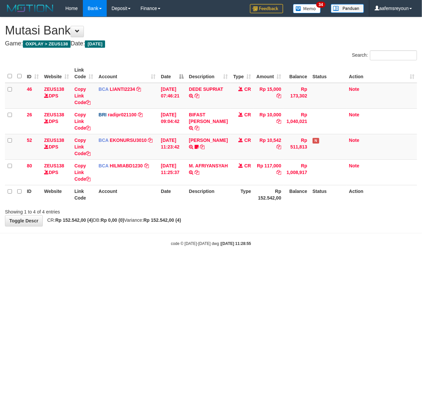
click at [222, 263] on html "Toggle navigation Home Bank Account List Mutasi Bank Search Sync Note Mutasi De…" at bounding box center [211, 131] width 422 height 263
drag, startPoint x: 222, startPoint y: 309, endPoint x: 210, endPoint y: 308, distance: 12.0
click at [210, 263] on html "Toggle navigation Home Bank Account List Mutasi Bank Search Sync Note Mutasi De…" at bounding box center [211, 131] width 422 height 263
drag, startPoint x: 137, startPoint y: 298, endPoint x: 0, endPoint y: 283, distance: 137.7
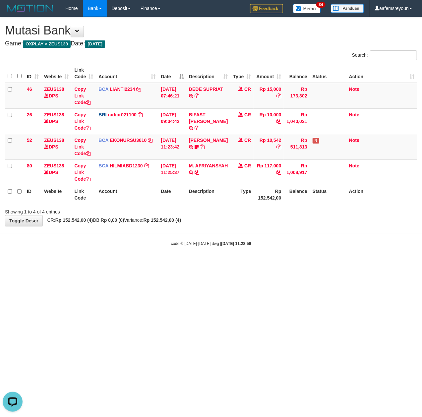
click at [133, 263] on html "Toggle navigation Home Bank Account List Mutasi Bank Search Sync Note Mutasi De…" at bounding box center [211, 131] width 422 height 263
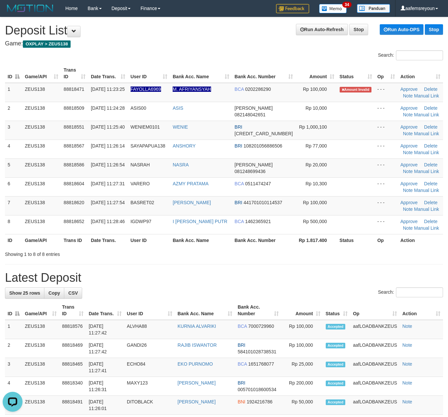
drag, startPoint x: 248, startPoint y: 264, endPoint x: 454, endPoint y: 287, distance: 207.3
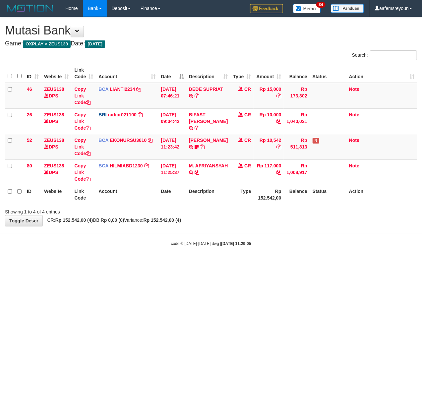
click at [144, 263] on html "Toggle navigation Home Bank Account List Mutasi Bank Search Sync Note Mutasi De…" at bounding box center [211, 131] width 422 height 263
click at [266, 263] on html "Toggle navigation Home Bank Account List Mutasi Bank Search Sync Note Mutasi De…" at bounding box center [211, 131] width 422 height 263
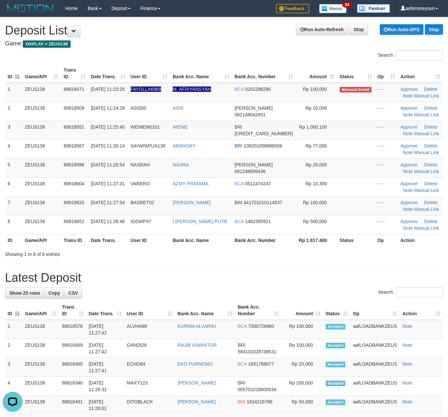
click at [206, 251] on div "Showing 1 to 8 of 8 entries" at bounding box center [224, 252] width 448 height 9
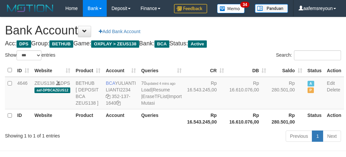
select select "***"
click at [305, 109] on td "A P" at bounding box center [315, 93] width 20 height 32
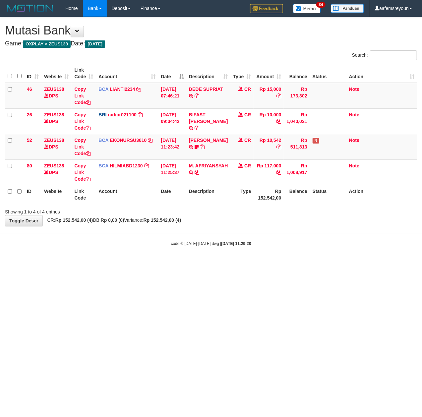
drag, startPoint x: 142, startPoint y: 284, endPoint x: 298, endPoint y: 309, distance: 158.3
click at [158, 263] on html "Toggle navigation Home Bank Account List Mutasi Bank Search Sync Note Mutasi De…" at bounding box center [211, 131] width 422 height 263
click at [93, 263] on html "Toggle navigation Home Bank Account List Mutasi Bank Search Sync Note Mutasi De…" at bounding box center [211, 131] width 422 height 263
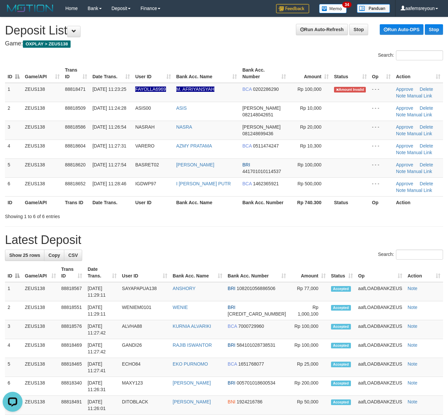
drag, startPoint x: 283, startPoint y: 240, endPoint x: 449, endPoint y: 259, distance: 167.7
click at [293, 243] on h1 "Latest Deposit" at bounding box center [224, 239] width 438 height 13
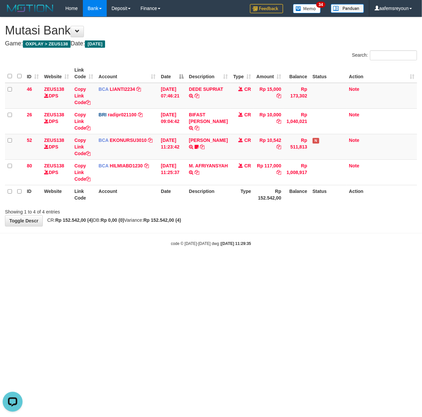
click at [166, 263] on html "Toggle navigation Home Bank Account List Mutasi Bank Search Sync Note Mutasi De…" at bounding box center [211, 131] width 422 height 263
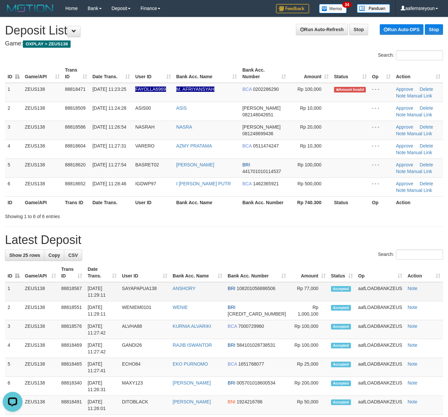
drag, startPoint x: 391, startPoint y: 292, endPoint x: 371, endPoint y: 288, distance: 20.6
click at [389, 292] on td "aafLOADBANKZEUS" at bounding box center [379, 291] width 49 height 19
drag, startPoint x: 87, startPoint y: 220, endPoint x: 424, endPoint y: 272, distance: 341.4
click at [104, 224] on div "**********" at bounding box center [224, 407] width 448 height 781
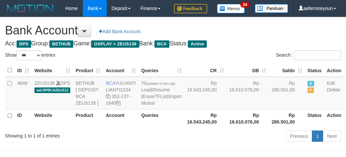
select select "***"
click at [240, 109] on td "Rp 16.610.076,00" at bounding box center [248, 93] width 42 height 32
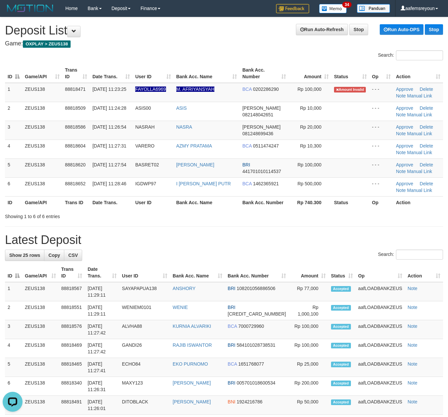
drag, startPoint x: 271, startPoint y: 226, endPoint x: 297, endPoint y: 224, distance: 26.6
click at [273, 226] on div "**********" at bounding box center [224, 407] width 448 height 781
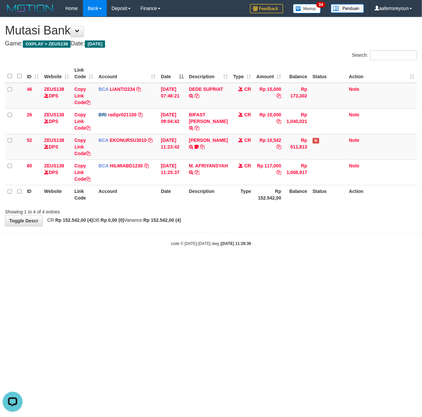
click at [197, 263] on html "Toggle navigation Home Bank Account List Mutasi Bank Search Sync Note Mutasi De…" at bounding box center [211, 131] width 422 height 263
click at [194, 263] on html "Toggle navigation Home Bank Account List Mutasi Bank Search Sync Note Mutasi De…" at bounding box center [211, 131] width 422 height 263
click at [210, 263] on html "Toggle navigation Home Bank Account List Mutasi Bank Search Sync Note Mutasi De…" at bounding box center [211, 131] width 422 height 263
drag, startPoint x: 195, startPoint y: 234, endPoint x: 2, endPoint y: 196, distance: 197.1
click at [187, 226] on body "Toggle navigation Home Bank Account List Mutasi Bank Search Sync Note Mutasi De…" at bounding box center [211, 131] width 422 height 263
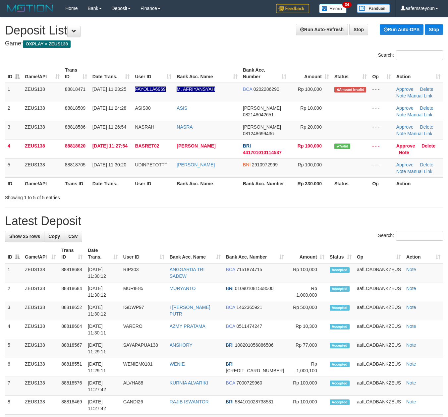
drag, startPoint x: 240, startPoint y: 203, endPoint x: 266, endPoint y: 197, distance: 25.7
click at [240, 203] on div "**********" at bounding box center [224, 398] width 448 height 762
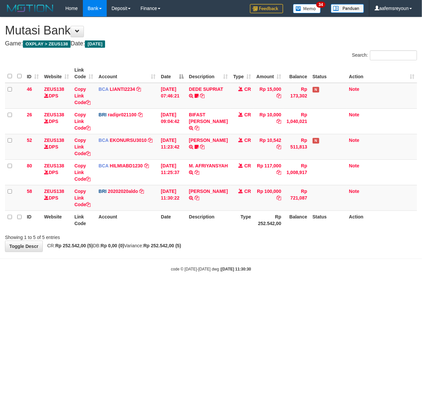
drag, startPoint x: 90, startPoint y: 238, endPoint x: 3, endPoint y: 227, distance: 87.9
click at [88, 238] on div "Showing 1 to 5 of 5 entries" at bounding box center [88, 235] width 166 height 9
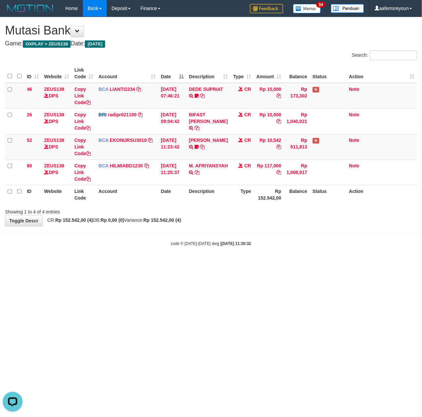
drag, startPoint x: 197, startPoint y: 247, endPoint x: 2, endPoint y: 187, distance: 203.7
click at [196, 246] on div "code © 2012-2018 dwg | 2025/09/30 11:30:32" at bounding box center [211, 243] width 422 height 7
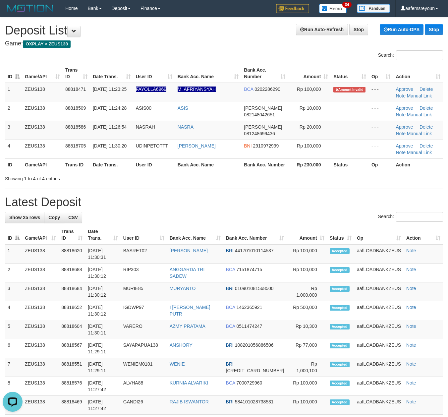
drag, startPoint x: 327, startPoint y: 199, endPoint x: 143, endPoint y: 167, distance: 186.9
click at [326, 198] on div "**********" at bounding box center [224, 388] width 448 height 743
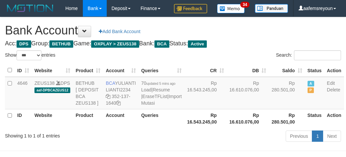
select select "***"
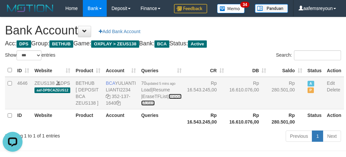
click at [141, 106] on link "Import Mutasi" at bounding box center [161, 100] width 40 height 12
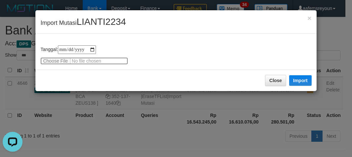
click at [55, 61] on input "file" at bounding box center [84, 60] width 88 height 7
type input "**********"
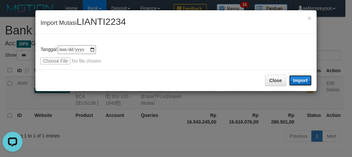
click at [298, 83] on button "Import" at bounding box center [300, 80] width 23 height 11
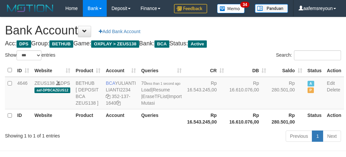
select select "***"
drag, startPoint x: 225, startPoint y: 155, endPoint x: 224, endPoint y: 148, distance: 6.8
click at [227, 128] on th "Rp 16.610.076,00" at bounding box center [248, 118] width 42 height 19
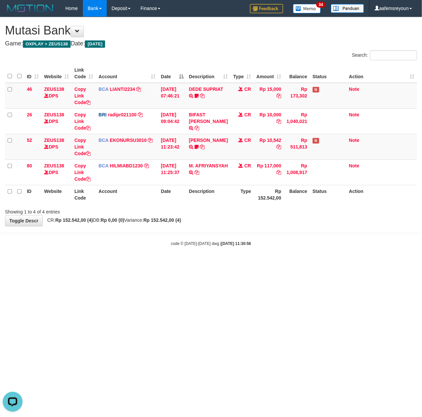
click at [147, 263] on body "Toggle navigation Home Bank Account List Mutasi Bank Search Sync Note Mutasi De…" at bounding box center [211, 131] width 422 height 263
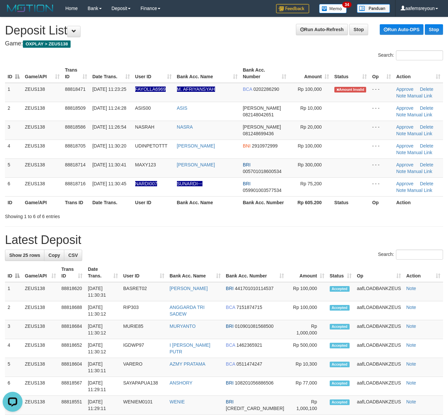
drag, startPoint x: 269, startPoint y: 249, endPoint x: 302, endPoint y: 256, distance: 33.5
click at [279, 252] on div "**********" at bounding box center [224, 407] width 448 height 781
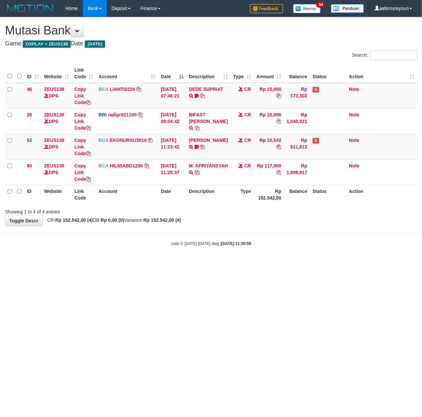
click at [101, 263] on html "Toggle navigation Home Bank Account List Mutasi Bank Search Sync Note Mutasi De…" at bounding box center [211, 131] width 422 height 263
click at [221, 263] on html "Toggle navigation Home Bank Account List Mutasi Bank Search Sync Note Mutasi De…" at bounding box center [211, 131] width 422 height 263
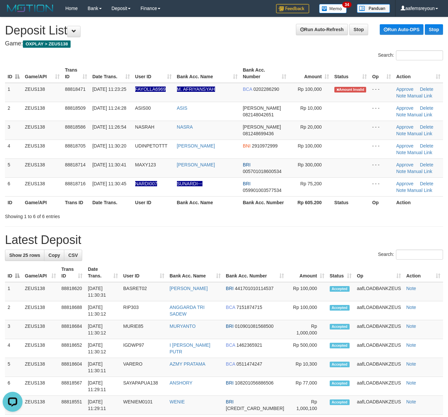
drag, startPoint x: 225, startPoint y: 229, endPoint x: 285, endPoint y: 233, distance: 60.8
click at [235, 229] on div "**********" at bounding box center [224, 407] width 448 height 781
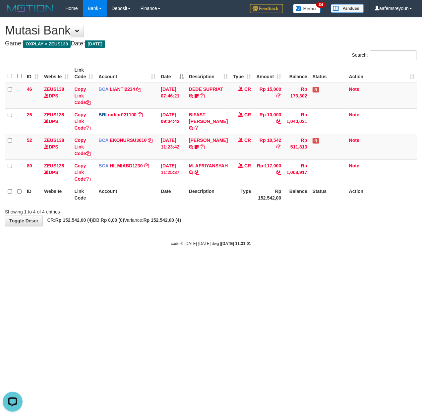
click at [319, 231] on body "Toggle navigation Home Bank Account List Mutasi Bank Search Sync Note Mutasi De…" at bounding box center [211, 131] width 422 height 263
click at [137, 260] on body "Toggle navigation Home Bank Account List Mutasi Bank Search Sync Note Mutasi De…" at bounding box center [211, 131] width 422 height 263
click at [172, 263] on html "Toggle navigation Home Bank Account List Mutasi Bank Search Sync Note Mutasi De…" at bounding box center [211, 131] width 422 height 263
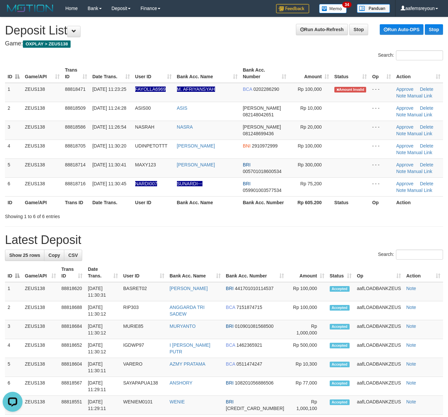
drag, startPoint x: 255, startPoint y: 255, endPoint x: 258, endPoint y: 256, distance: 3.4
click at [258, 256] on div "Search:" at bounding box center [224, 255] width 438 height 12
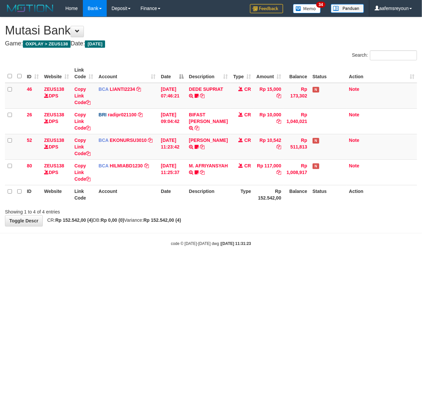
drag, startPoint x: 0, startPoint y: 0, endPoint x: 180, endPoint y: 308, distance: 356.2
click at [180, 263] on html "Toggle navigation Home Bank Account List Mutasi Bank Search Sync Note Mutasi De…" at bounding box center [211, 131] width 422 height 263
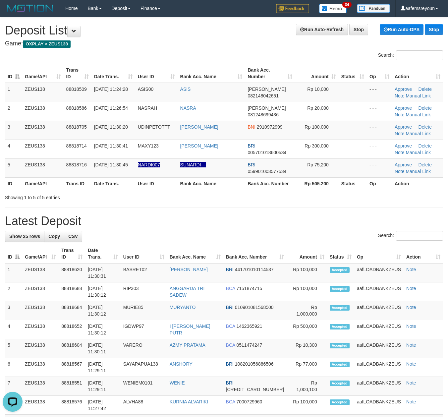
click at [309, 252] on th "Amount" at bounding box center [306, 253] width 40 height 19
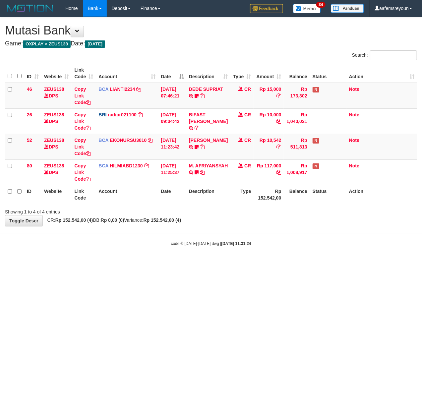
click at [181, 263] on html "Toggle navigation Home Bank Account List Mutasi Bank Search Sync Note Mutasi De…" at bounding box center [211, 131] width 422 height 263
drag, startPoint x: 174, startPoint y: 269, endPoint x: 204, endPoint y: 266, distance: 30.3
click at [178, 263] on html "Toggle navigation Home Bank Account List Mutasi Bank Search Sync Note Mutasi De…" at bounding box center [211, 131] width 422 height 263
click at [152, 252] on body "Toggle navigation Home Bank Account List Mutasi Bank Search Sync Note Mutasi De…" at bounding box center [211, 131] width 422 height 263
click at [147, 263] on html "Toggle navigation Home Bank Account List Mutasi Bank Search Sync Note Mutasi De…" at bounding box center [211, 131] width 422 height 263
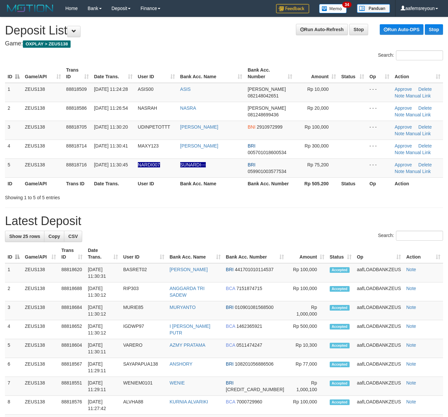
click at [292, 254] on th "Amount" at bounding box center [306, 253] width 40 height 19
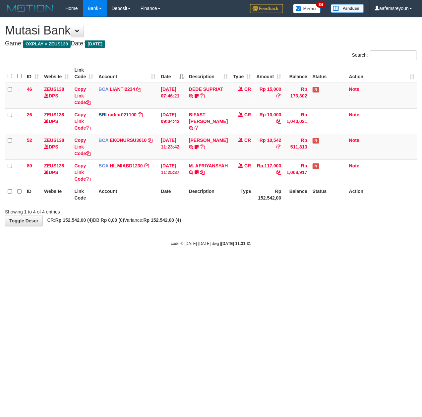
click at [148, 263] on html "Toggle navigation Home Bank Account List Mutasi Bank Search Sync Note Mutasi De…" at bounding box center [211, 131] width 422 height 263
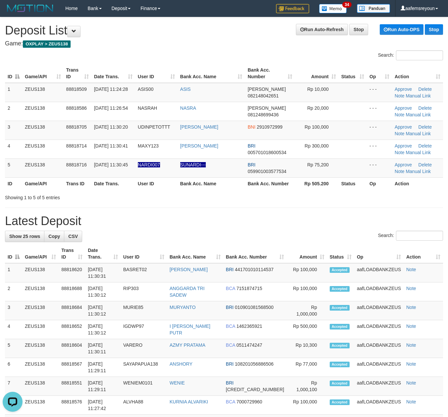
click at [95, 220] on h1 "Latest Deposit" at bounding box center [224, 220] width 438 height 13
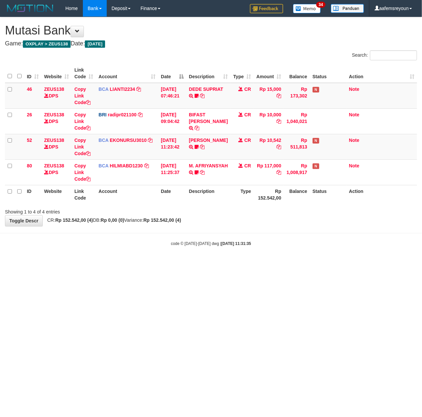
click at [262, 263] on html "Toggle navigation Home Bank Account List Mutasi Bank Search Sync Note Mutasi De…" at bounding box center [211, 131] width 422 height 263
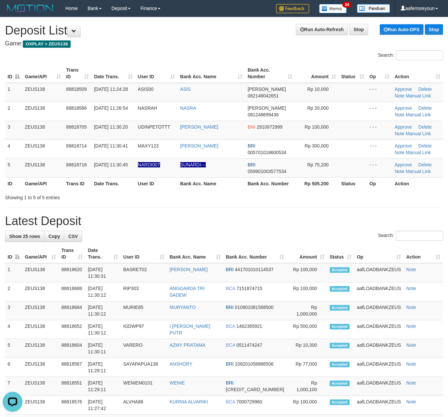
drag, startPoint x: 277, startPoint y: 222, endPoint x: 266, endPoint y: 224, distance: 11.1
click at [277, 222] on h1 "Latest Deposit" at bounding box center [224, 220] width 438 height 13
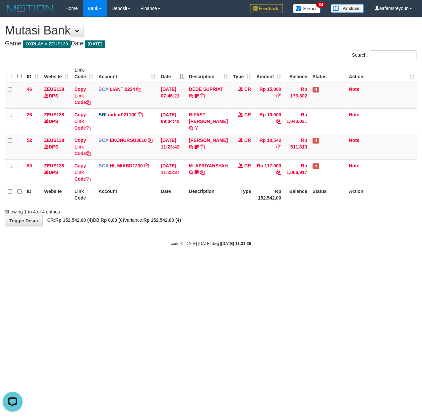
drag, startPoint x: 345, startPoint y: 306, endPoint x: 344, endPoint y: 301, distance: 5.0
click at [345, 263] on html "Toggle navigation Home Bank Account List Mutasi Bank Search Sync Note Mutasi De…" at bounding box center [211, 131] width 422 height 263
click at [343, 263] on html "Toggle navigation Home Bank Account List Mutasi Bank Search Sync Note Mutasi De…" at bounding box center [211, 131] width 422 height 263
click at [233, 263] on html "Toggle navigation Home Bank Account List Mutasi Bank Search Sync Note Mutasi De…" at bounding box center [211, 131] width 422 height 263
drag, startPoint x: 328, startPoint y: 293, endPoint x: 40, endPoint y: 203, distance: 300.9
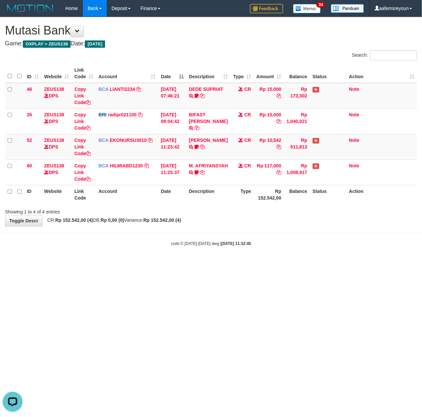
click at [313, 263] on html "Toggle navigation Home Bank Account List Mutasi Bank Search Sync Note Mutasi De…" at bounding box center [211, 131] width 422 height 263
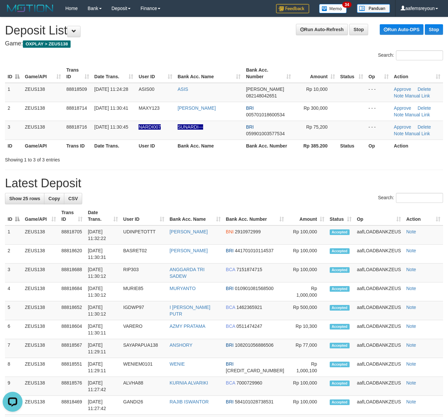
click at [301, 173] on div "**********" at bounding box center [224, 379] width 448 height 724
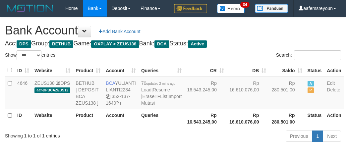
select select "***"
click at [279, 109] on td "Rp 280.501,00" at bounding box center [287, 93] width 36 height 32
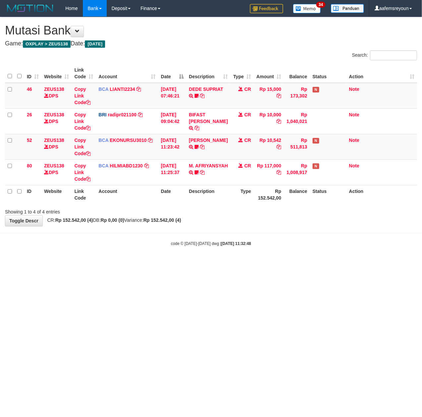
click at [252, 263] on html "Toggle navigation Home Bank Account List Mutasi Bank Search Sync Note Mutasi De…" at bounding box center [211, 131] width 422 height 263
click at [251, 263] on html "Toggle navigation Home Bank Account List Mutasi Bank Search Sync Note Mutasi De…" at bounding box center [211, 131] width 422 height 263
click at [236, 263] on html "Toggle navigation Home Bank Account List Mutasi Bank Search Sync Note Mutasi De…" at bounding box center [211, 131] width 422 height 263
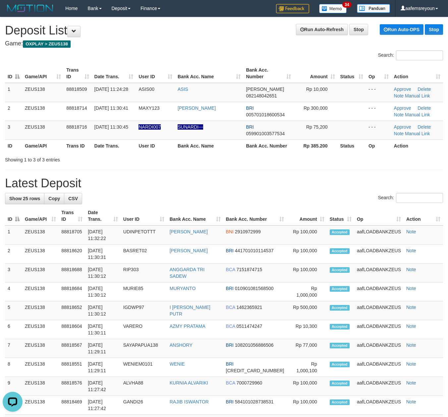
drag, startPoint x: 174, startPoint y: 195, endPoint x: 229, endPoint y: 211, distance: 56.5
click at [174, 195] on div "Search:" at bounding box center [224, 199] width 438 height 12
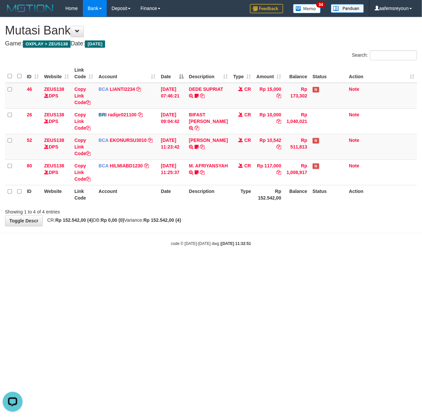
click at [59, 263] on html "Toggle navigation Home Bank Account List Mutasi Bank Search Sync Note Mutasi De…" at bounding box center [211, 131] width 422 height 263
click at [73, 263] on html "Toggle navigation Home Bank Account List Mutasi Bank Search Sync Note Mutasi De…" at bounding box center [211, 131] width 422 height 263
drag, startPoint x: 288, startPoint y: 312, endPoint x: 407, endPoint y: 347, distance: 123.8
click at [304, 263] on html "Toggle navigation Home Bank Account List Mutasi Bank Search Sync Note Mutasi De…" at bounding box center [211, 131] width 422 height 263
click at [275, 255] on body "Toggle navigation Home Bank Account List Mutasi Bank Search Sync Note Mutasi De…" at bounding box center [211, 131] width 422 height 263
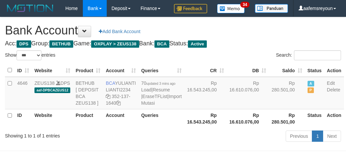
select select "***"
drag, startPoint x: 257, startPoint y: 143, endPoint x: 260, endPoint y: 142, distance: 3.4
click at [269, 109] on td "Rp 280.501,00" at bounding box center [287, 93] width 36 height 32
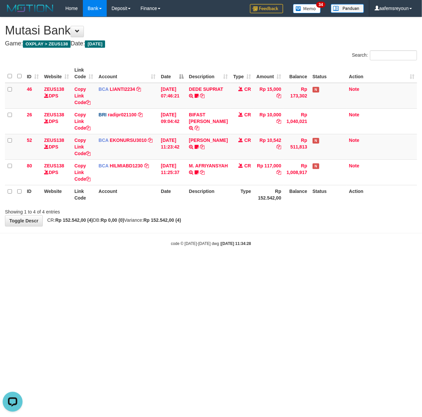
click at [111, 263] on html "Toggle navigation Home Bank Account List Mutasi Bank Search Sync Note Mutasi De…" at bounding box center [211, 131] width 422 height 263
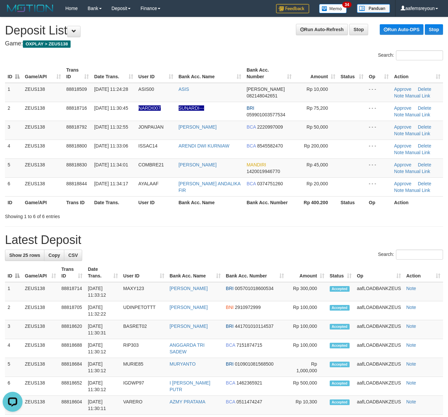
click at [214, 232] on div "**********" at bounding box center [224, 407] width 448 height 781
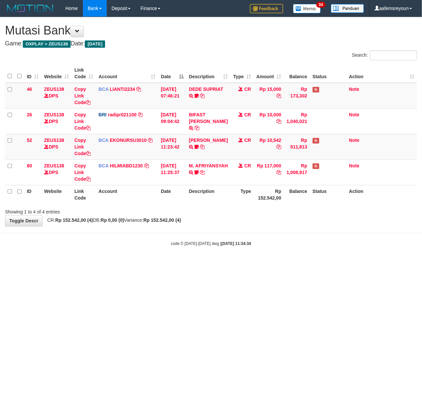
click at [212, 263] on html "Toggle navigation Home Bank Account List Mutasi Bank Search Sync Note Mutasi De…" at bounding box center [211, 131] width 422 height 263
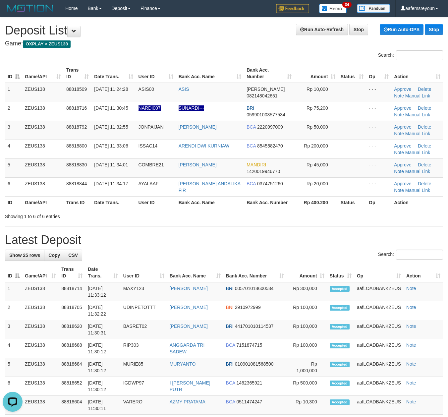
click at [345, 229] on div "**********" at bounding box center [224, 407] width 448 height 781
drag, startPoint x: 299, startPoint y: 214, endPoint x: 359, endPoint y: 228, distance: 61.9
click at [298, 214] on div "Showing 1 to 6 of 6 entries" at bounding box center [224, 214] width 448 height 9
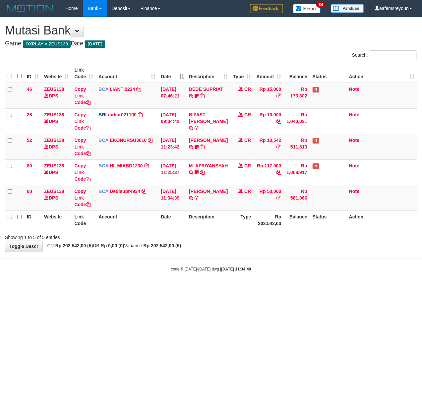
drag, startPoint x: 308, startPoint y: 296, endPoint x: 307, endPoint y: 300, distance: 4.3
click at [307, 288] on html "Toggle navigation Home Bank Account List Mutasi Bank Search Sync Note Mutasi De…" at bounding box center [211, 144] width 422 height 288
click at [200, 266] on div "code © 2012-2018 dwg | 2025/09/30 11:34:41" at bounding box center [211, 268] width 422 height 7
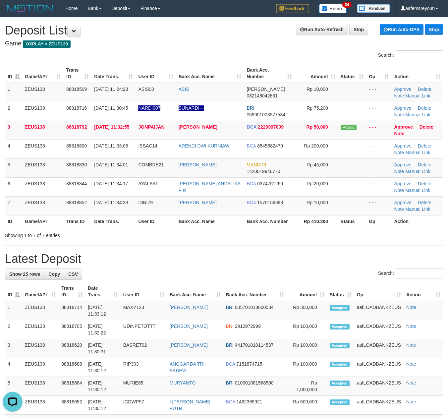
click at [253, 220] on th "Bank Acc. Number" at bounding box center [269, 221] width 50 height 12
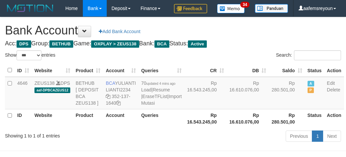
select select "***"
drag, startPoint x: 242, startPoint y: 101, endPoint x: 243, endPoint y: 105, distance: 4.0
click at [242, 101] on td "Rp 16.610.076,00" at bounding box center [248, 93] width 42 height 32
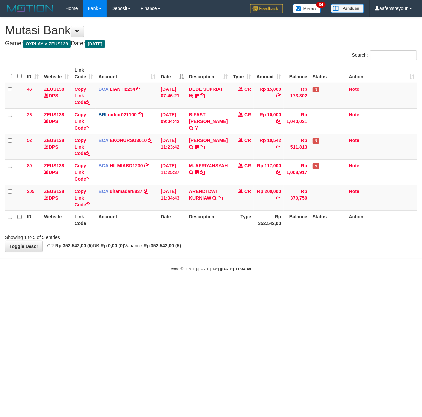
drag, startPoint x: 0, startPoint y: 0, endPoint x: 191, endPoint y: 264, distance: 326.1
click at [191, 264] on body "Toggle navigation Home Bank Account List Mutasi Bank Search Sync Note Mutasi De…" at bounding box center [211, 144] width 422 height 288
drag, startPoint x: 218, startPoint y: 265, endPoint x: 0, endPoint y: 256, distance: 217.8
click at [215, 266] on body "Toggle navigation Home Bank Account List Mutasi Bank Search Sync Note Mutasi De…" at bounding box center [211, 144] width 422 height 288
drag, startPoint x: 286, startPoint y: 292, endPoint x: 145, endPoint y: 288, distance: 141.5
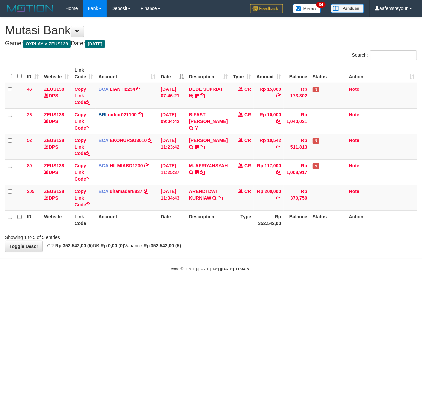
click at [278, 288] on html "Toggle navigation Home Bank Account List Mutasi Bank Search Sync Note Mutasi De…" at bounding box center [211, 144] width 422 height 288
click at [182, 274] on body "Toggle navigation Home Bank Account List Mutasi Bank Search Sync Note Mutasi De…" at bounding box center [211, 144] width 422 height 288
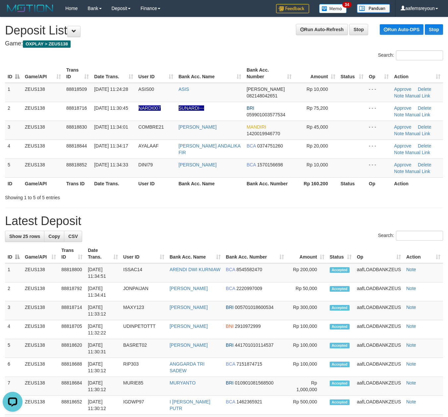
drag, startPoint x: 276, startPoint y: 210, endPoint x: 280, endPoint y: 210, distance: 3.3
click at [277, 210] on div "**********" at bounding box center [224, 398] width 448 height 762
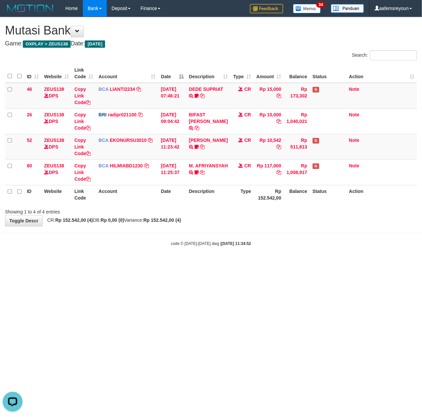
click at [313, 263] on html "Toggle navigation Home Bank Account List Mutasi Bank Search Sync Note Mutasi De…" at bounding box center [211, 131] width 422 height 263
click at [243, 263] on html "Toggle navigation Home Bank Account List Mutasi Bank Search Sync Note Mutasi De…" at bounding box center [211, 131] width 422 height 263
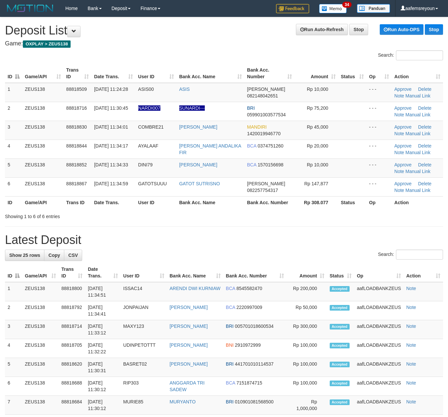
click at [251, 240] on h1 "Latest Deposit" at bounding box center [224, 239] width 438 height 13
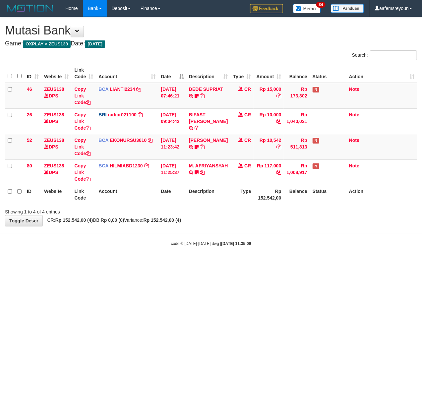
click at [252, 263] on html "Toggle navigation Home Bank Account List Mutasi Bank Search Sync Note Mutasi De…" at bounding box center [211, 131] width 422 height 263
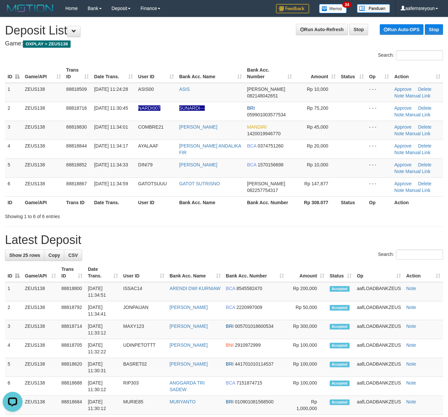
click at [307, 250] on div "Search:" at bounding box center [224, 255] width 438 height 12
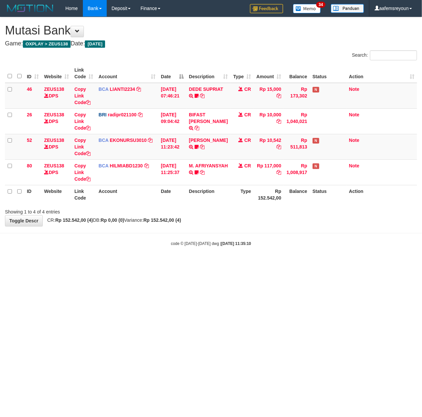
click at [112, 263] on html "Toggle navigation Home Bank Account List Mutasi Bank Search Sync Note Mutasi De…" at bounding box center [211, 131] width 422 height 263
drag, startPoint x: 372, startPoint y: 339, endPoint x: 370, endPoint y: 335, distance: 4.6
click at [373, 263] on html "Toggle navigation Home Bank Account List Mutasi Bank Search Sync Note Mutasi De…" at bounding box center [211, 131] width 422 height 263
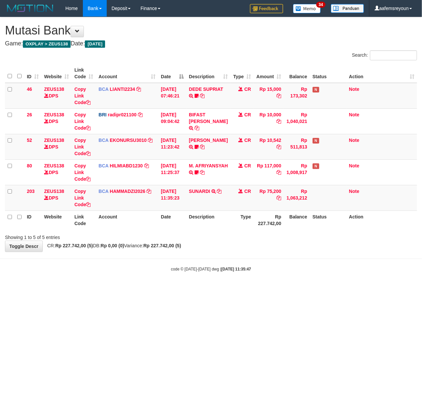
click at [213, 256] on body "Toggle navigation Home Bank Account List Mutasi Bank Search Sync Note Mutasi De…" at bounding box center [211, 144] width 422 height 288
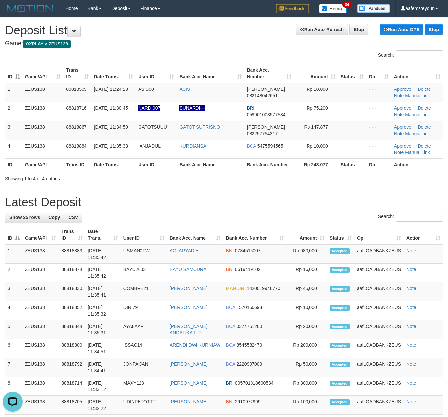
click at [319, 215] on div "Search:" at bounding box center [224, 218] width 438 height 12
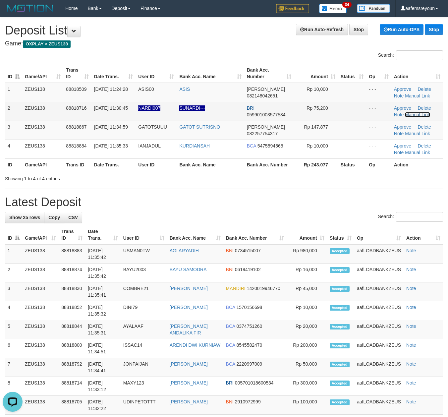
drag, startPoint x: 413, startPoint y: 115, endPoint x: 432, endPoint y: 117, distance: 19.1
click at [413, 115] on link "Manual Link" at bounding box center [417, 114] width 25 height 5
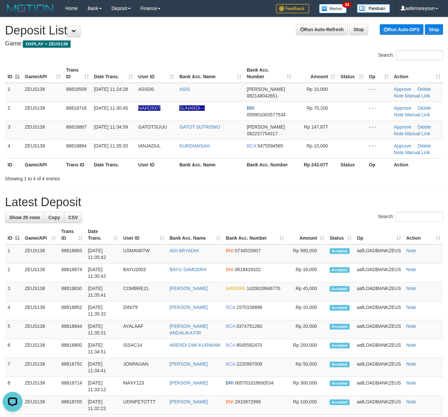
drag, startPoint x: 106, startPoint y: 256, endPoint x: 447, endPoint y: 231, distance: 342.1
click at [112, 253] on td "30/09/2025 11:35:42" at bounding box center [102, 253] width 35 height 19
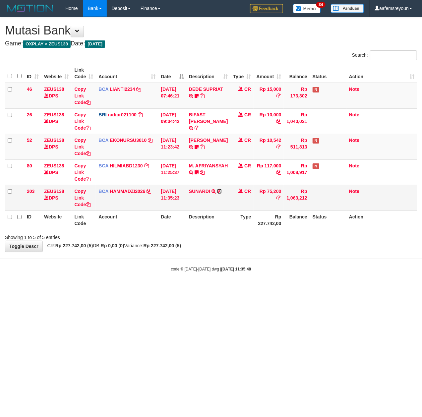
drag, startPoint x: 221, startPoint y: 191, endPoint x: 217, endPoint y: 191, distance: 4.7
click at [221, 191] on icon at bounding box center [219, 191] width 5 height 5
drag, startPoint x: 87, startPoint y: 205, endPoint x: 75, endPoint y: 206, distance: 12.3
click at [87, 205] on icon at bounding box center [88, 204] width 5 height 5
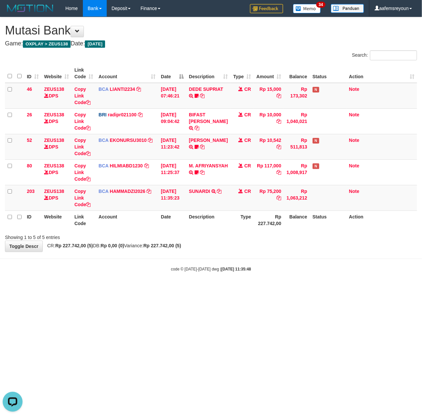
drag, startPoint x: 324, startPoint y: 258, endPoint x: 315, endPoint y: 257, distance: 8.3
click at [321, 258] on body "Toggle navigation Home Bank Account List Mutasi Bank Search Sync Note Mutasi De…" at bounding box center [211, 144] width 422 height 288
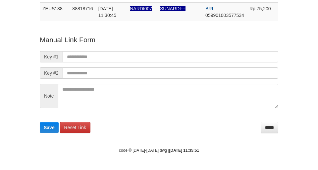
scroll to position [48, 0]
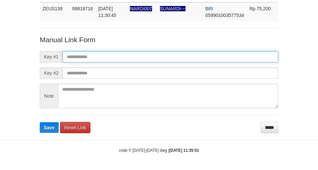
paste input "**********"
drag, startPoint x: 254, startPoint y: 60, endPoint x: 245, endPoint y: 59, distance: 8.3
click at [255, 60] on input "text" at bounding box center [171, 56] width 216 height 11
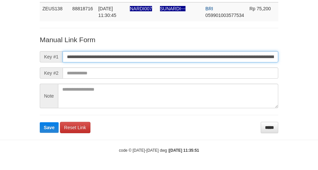
scroll to position [0, 455]
type input "**********"
click at [40, 122] on button "Save" at bounding box center [49, 127] width 19 height 11
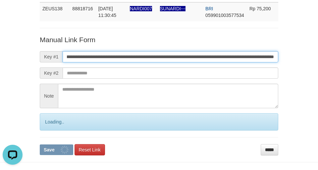
scroll to position [0, 0]
click at [40, 144] on button "Save" at bounding box center [56, 149] width 33 height 11
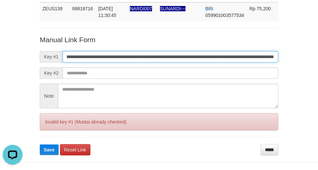
click at [40, 144] on button "Save" at bounding box center [49, 149] width 19 height 11
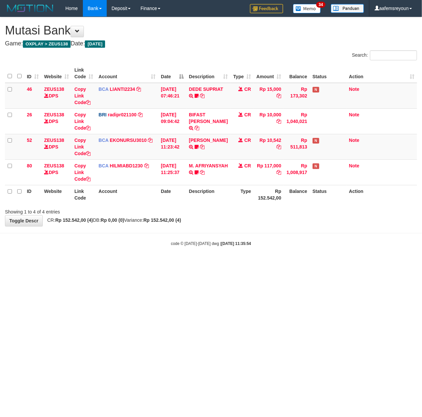
drag, startPoint x: 205, startPoint y: 366, endPoint x: 0, endPoint y: 311, distance: 211.7
click at [203, 263] on html "Toggle navigation Home Bank Account List Mutasi Bank Search Sync Note Mutasi De…" at bounding box center [211, 131] width 422 height 263
drag, startPoint x: 351, startPoint y: 252, endPoint x: 340, endPoint y: 234, distance: 21.5
click at [348, 248] on body "Toggle navigation Home Bank Account List Mutasi Bank Search Sync Note Mutasi De…" at bounding box center [211, 131] width 422 height 263
drag, startPoint x: 184, startPoint y: 252, endPoint x: 187, endPoint y: 230, distance: 22.7
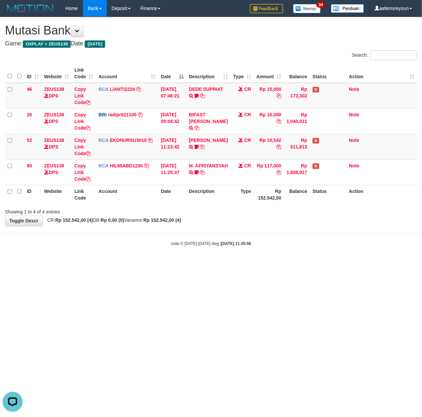
click at [186, 244] on body "Toggle navigation Home Bank Account List Mutasi Bank Search Sync Note Mutasi De…" at bounding box center [211, 131] width 422 height 263
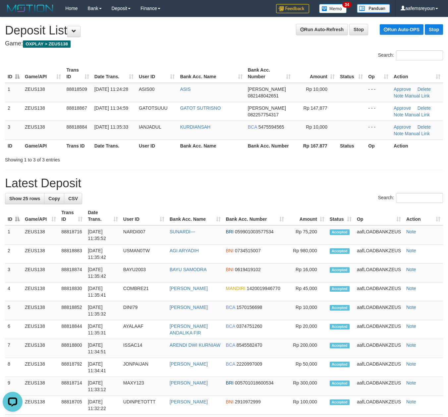
drag, startPoint x: 211, startPoint y: 178, endPoint x: 313, endPoint y: 191, distance: 102.9
click at [244, 181] on h1 "Latest Deposit" at bounding box center [224, 183] width 438 height 13
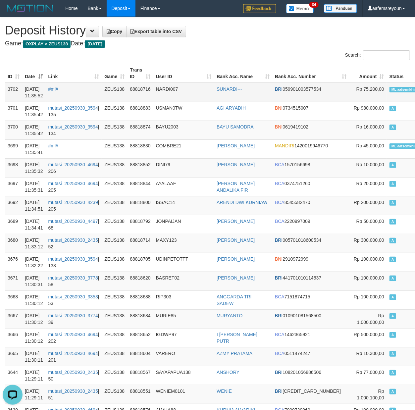
click at [390, 87] on span "ML aafsemkhim" at bounding box center [405, 90] width 30 height 6
copy td "ML aafsemkhim A"
click at [390, 87] on span "ML aafsemkhim" at bounding box center [405, 90] width 30 height 6
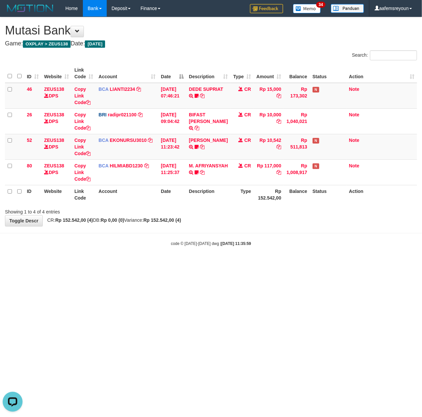
drag, startPoint x: 92, startPoint y: 224, endPoint x: 64, endPoint y: 199, distance: 37.5
click at [90, 219] on div "**********" at bounding box center [211, 121] width 422 height 209
click at [295, 263] on html "Toggle navigation Home Bank Account List Mutasi Bank Search Sync Note Mutasi De…" at bounding box center [211, 131] width 422 height 263
click at [212, 219] on div "**********" at bounding box center [211, 121] width 422 height 209
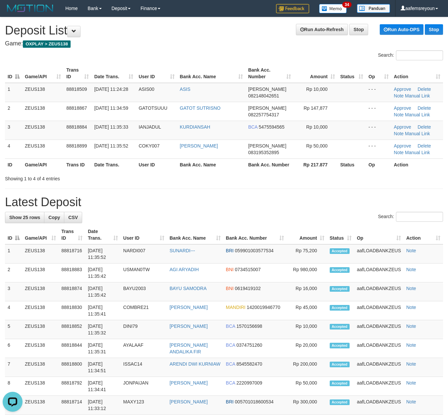
drag, startPoint x: 221, startPoint y: 170, endPoint x: 451, endPoint y: 203, distance: 232.2
click at [242, 174] on div "Search: ID Game/API Trans ID Date Trans. User ID Bank Acc. Name Bank Acc. Numbe…" at bounding box center [224, 115] width 438 height 131
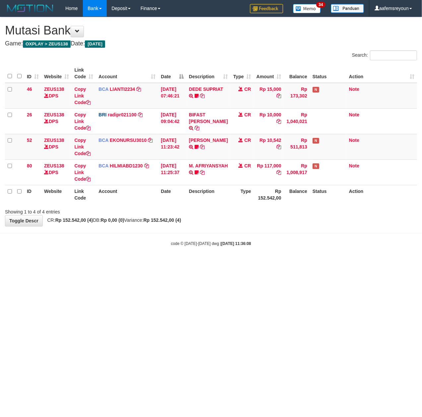
drag, startPoint x: 142, startPoint y: 228, endPoint x: 0, endPoint y: 211, distance: 143.1
click at [138, 227] on body "Toggle navigation Home Bank Account List Mutasi Bank Search Sync Note Mutasi De…" at bounding box center [211, 131] width 422 height 263
click at [239, 246] on div "code © 2012-2018 dwg | 2025/09/30 11:36:08" at bounding box center [211, 243] width 422 height 7
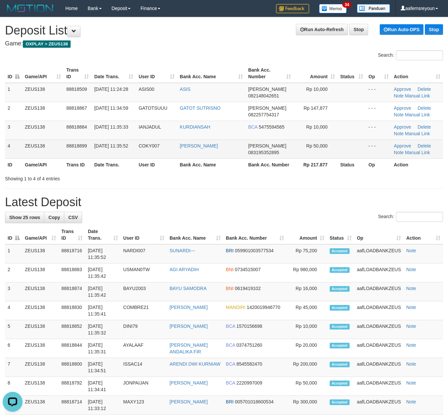
drag, startPoint x: 236, startPoint y: 149, endPoint x: 241, endPoint y: 151, distance: 5.9
click at [241, 151] on td "KIKI HARIANTO" at bounding box center [211, 148] width 68 height 19
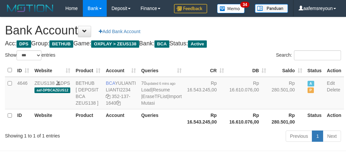
select select "***"
click at [198, 109] on td "Rp 16.543.245,00" at bounding box center [205, 93] width 42 height 32
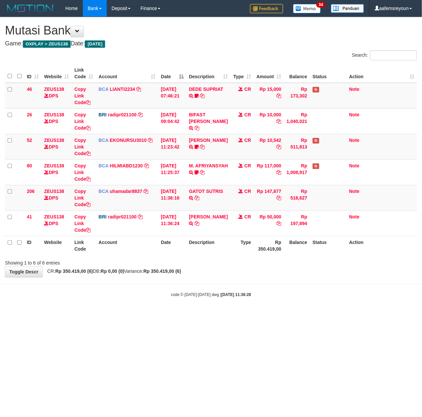
click at [278, 277] on div "**********" at bounding box center [211, 147] width 422 height 260
click at [89, 242] on tr "ID Website Link Code Account Date Description Type Rp 350.419,00 Balance Status…" at bounding box center [211, 245] width 412 height 19
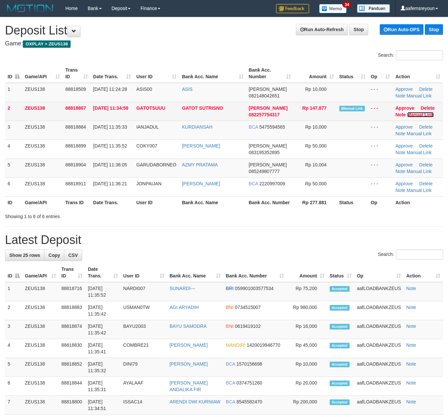
click at [419, 115] on link "Manual Link" at bounding box center [420, 114] width 27 height 5
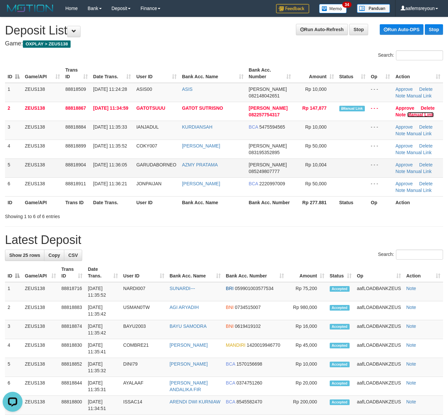
click at [407, 112] on link "Manual Link" at bounding box center [420, 114] width 27 height 5
drag, startPoint x: 258, startPoint y: 251, endPoint x: 354, endPoint y: 243, distance: 96.4
click at [259, 246] on h1 "Latest Deposit" at bounding box center [224, 239] width 438 height 13
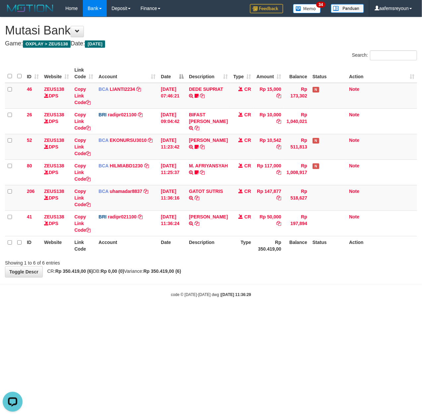
drag, startPoint x: 124, startPoint y: 314, endPoint x: 80, endPoint y: 308, distance: 44.2
click at [86, 309] on html "Toggle navigation Home Bank Account List Mutasi Bank Search Sync Note Mutasi De…" at bounding box center [211, 157] width 422 height 314
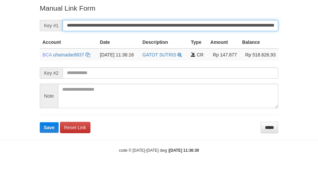
click at [40, 122] on button "Save" at bounding box center [49, 127] width 19 height 11
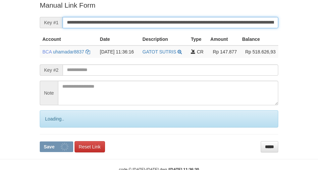
drag, startPoint x: 232, startPoint y: 22, endPoint x: 220, endPoint y: 20, distance: 12.4
click at [229, 21] on input "**********" at bounding box center [171, 22] width 216 height 11
click at [40, 141] on button "Save" at bounding box center [56, 146] width 33 height 11
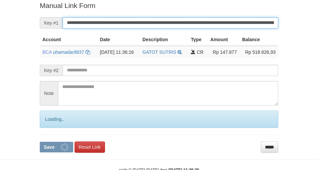
click at [40, 141] on button "Save" at bounding box center [56, 146] width 33 height 11
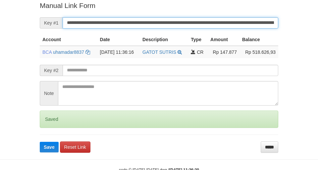
click at [40, 141] on button "Save" at bounding box center [49, 146] width 19 height 11
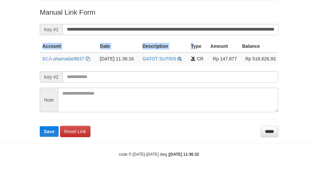
drag, startPoint x: 201, startPoint y: 37, endPoint x: 214, endPoint y: 34, distance: 13.4
click at [205, 35] on form "**********" at bounding box center [159, 71] width 238 height 129
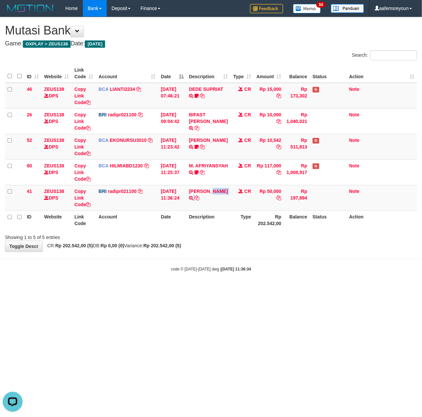
drag, startPoint x: 209, startPoint y: 205, endPoint x: 74, endPoint y: 229, distance: 136.5
click at [197, 199] on td "DANA KIKIHARIANTO TRANSFER NBMB DANA KIKIHARIANTO TO REYNALDI ADI PRATAMA" at bounding box center [208, 198] width 44 height 26
copy td "IHARIANTO"
drag, startPoint x: 176, startPoint y: 290, endPoint x: 172, endPoint y: 289, distance: 4.7
click at [174, 288] on html "Toggle navigation Home Bank Account List Mutasi Bank Search Sync Note Mutasi De…" at bounding box center [211, 144] width 422 height 288
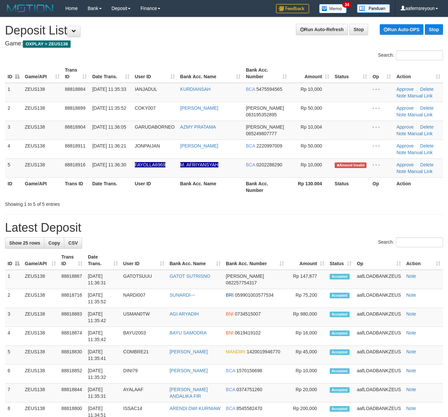
drag, startPoint x: 255, startPoint y: 253, endPoint x: 275, endPoint y: 240, distance: 24.2
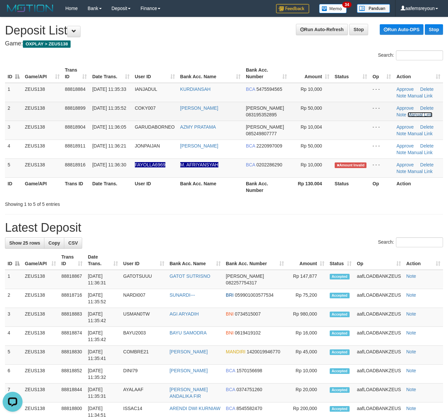
click at [415, 114] on link "Manual Link" at bounding box center [419, 114] width 25 height 5
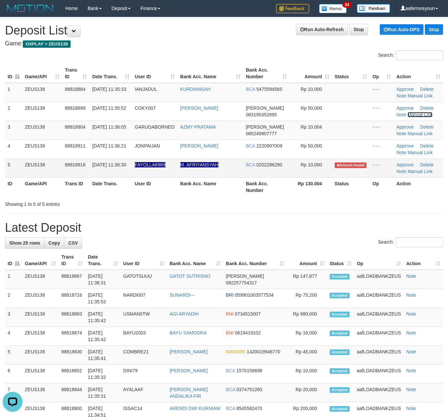
click at [407, 112] on link "Manual Link" at bounding box center [419, 114] width 25 height 5
drag, startPoint x: 248, startPoint y: 227, endPoint x: 263, endPoint y: 226, distance: 14.6
click at [250, 227] on h1 "Latest Deposit" at bounding box center [224, 227] width 438 height 13
drag, startPoint x: 244, startPoint y: 190, endPoint x: 356, endPoint y: 203, distance: 112.4
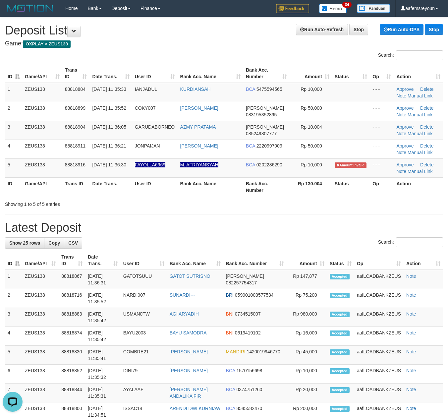
click at [293, 195] on tr "ID Game/API Trans ID Date Trans. User ID Bank Acc. Name Bank Acc. Number Rp 130…" at bounding box center [224, 186] width 438 height 19
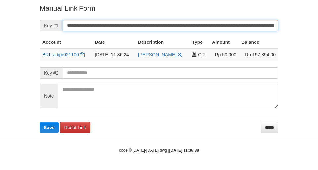
click at [40, 122] on button "Save" at bounding box center [49, 127] width 19 height 11
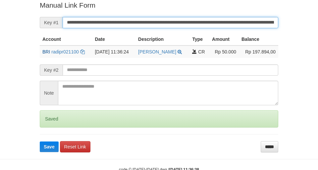
click at [40, 141] on button "Save" at bounding box center [49, 146] width 19 height 11
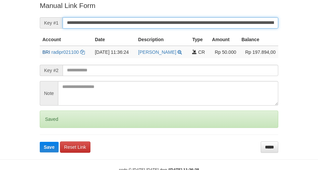
click at [40, 141] on button "Save" at bounding box center [49, 146] width 19 height 11
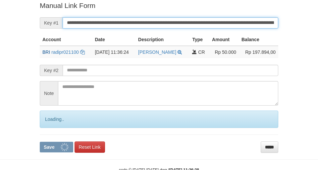
click at [40, 141] on button "Save" at bounding box center [56, 146] width 33 height 11
drag, startPoint x: 124, startPoint y: 25, endPoint x: 129, endPoint y: 23, distance: 5.8
click at [129, 23] on input "**********" at bounding box center [171, 22] width 216 height 11
click at [40, 141] on button "Save" at bounding box center [56, 146] width 33 height 11
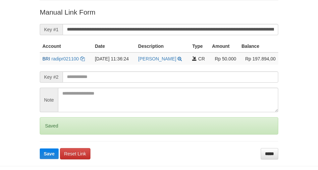
click at [150, 26] on input "**********" at bounding box center [171, 29] width 216 height 11
click at [40, 148] on button "Save" at bounding box center [49, 153] width 19 height 11
click at [151, 26] on input "**********" at bounding box center [171, 29] width 216 height 11
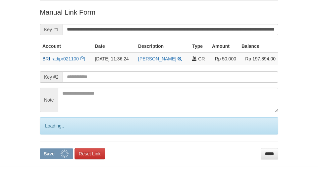
click at [40, 148] on button "Save" at bounding box center [56, 153] width 33 height 11
click at [151, 26] on input "**********" at bounding box center [171, 29] width 216 height 11
click at [40, 148] on button "Save" at bounding box center [56, 153] width 33 height 11
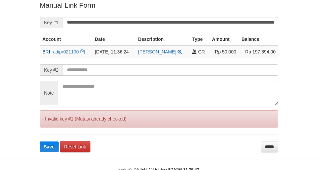
click at [40, 141] on button "Save" at bounding box center [49, 146] width 19 height 11
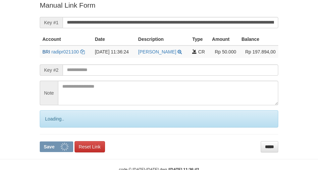
drag, startPoint x: 159, startPoint y: 23, endPoint x: 235, endPoint y: 25, distance: 75.9
click at [160, 23] on input "**********" at bounding box center [171, 22] width 216 height 11
click at [40, 141] on button "Save" at bounding box center [56, 146] width 33 height 11
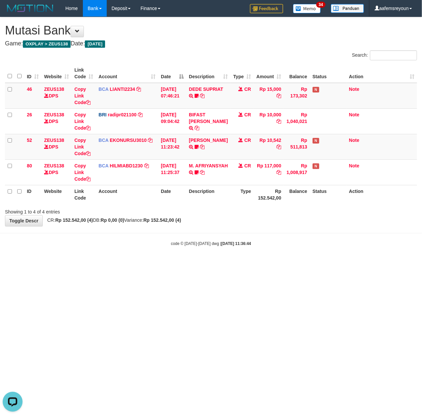
click at [124, 263] on html "Toggle navigation Home Bank Account List Mutasi Bank Search Sync Note Mutasi De…" at bounding box center [211, 131] width 422 height 263
click at [219, 263] on html "Toggle navigation Home Bank Account List Mutasi Bank Search Sync Note Mutasi De…" at bounding box center [211, 131] width 422 height 263
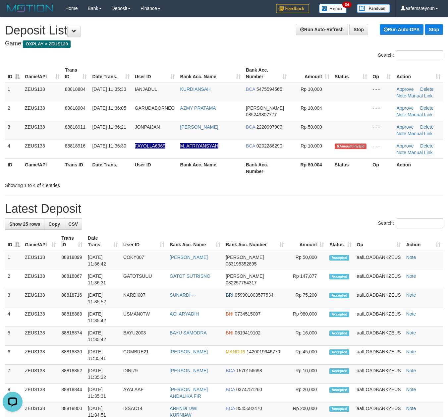
drag, startPoint x: 289, startPoint y: 191, endPoint x: 381, endPoint y: 218, distance: 94.9
click at [294, 192] on div "**********" at bounding box center [224, 392] width 448 height 750
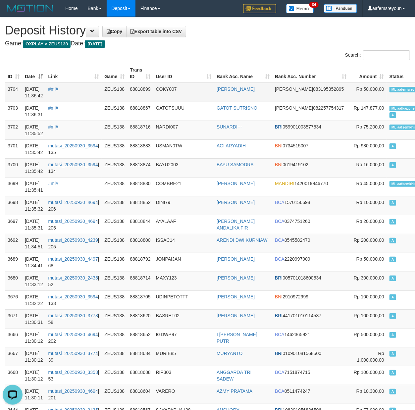
click at [387, 85] on td "ML aafemsreyoun A" at bounding box center [411, 92] width 49 height 19
copy td "ML aafemsreyoun A"
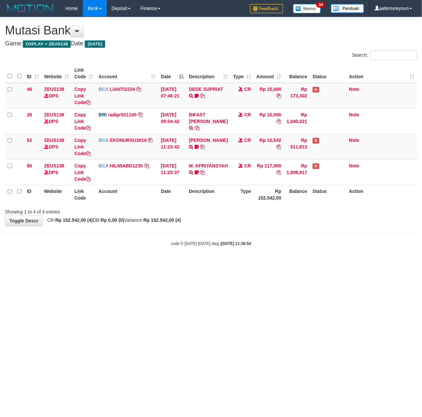
drag, startPoint x: 205, startPoint y: 297, endPoint x: 128, endPoint y: 264, distance: 84.3
click at [201, 263] on html "Toggle navigation Home Bank Account List Mutasi Bank Search Sync Note Mutasi De…" at bounding box center [211, 131] width 422 height 263
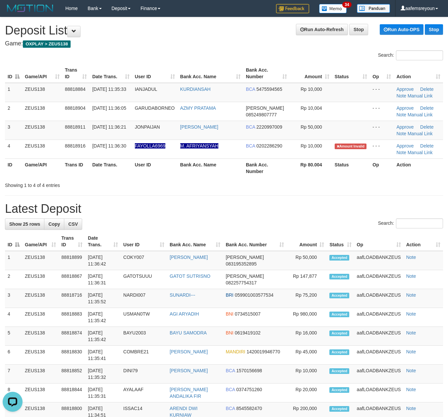
drag, startPoint x: 283, startPoint y: 213, endPoint x: 297, endPoint y: 215, distance: 14.1
click at [286, 213] on h1 "Latest Deposit" at bounding box center [224, 208] width 438 height 13
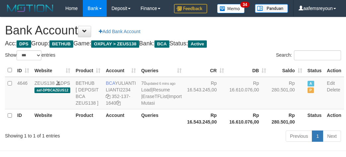
select select "***"
click at [194, 109] on td "Rp 16.543.245,00" at bounding box center [205, 93] width 42 height 32
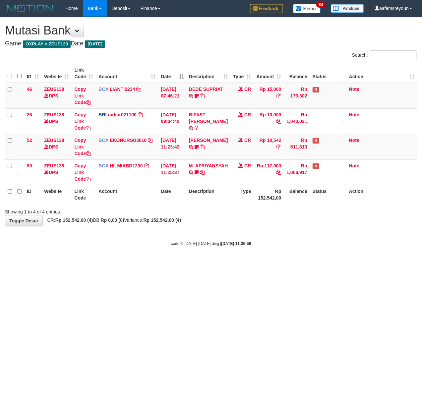
drag, startPoint x: 295, startPoint y: 285, endPoint x: 231, endPoint y: 270, distance: 65.6
click at [291, 263] on html "Toggle navigation Home Bank Account List Mutasi Bank Search Sync Note Mutasi De…" at bounding box center [211, 131] width 422 height 263
drag, startPoint x: 239, startPoint y: 277, endPoint x: 215, endPoint y: 272, distance: 24.8
click at [234, 263] on html "Toggle navigation Home Bank Account List Mutasi Bank Search Sync Note Mutasi De…" at bounding box center [211, 131] width 422 height 263
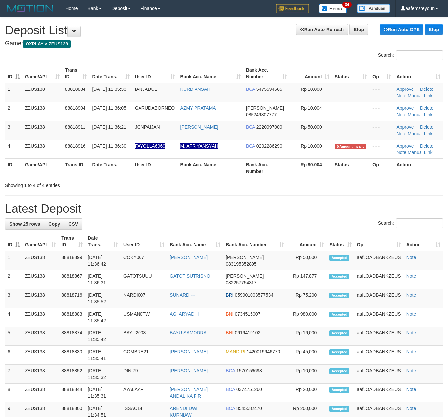
click at [266, 196] on div "**********" at bounding box center [224, 392] width 448 height 750
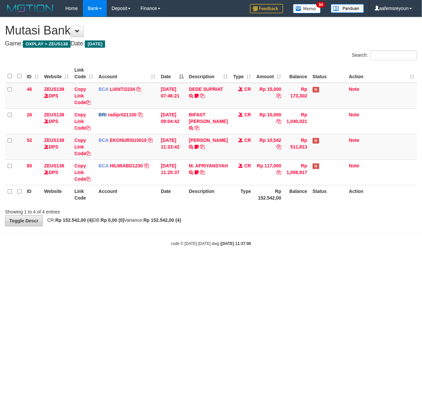
click at [97, 247] on body "Toggle navigation Home Bank Account List Mutasi Bank Search Sync Note Mutasi De…" at bounding box center [211, 131] width 422 height 263
click at [252, 263] on html "Toggle navigation Home Bank Account List Mutasi Bank Search Sync Note Mutasi De…" at bounding box center [211, 131] width 422 height 263
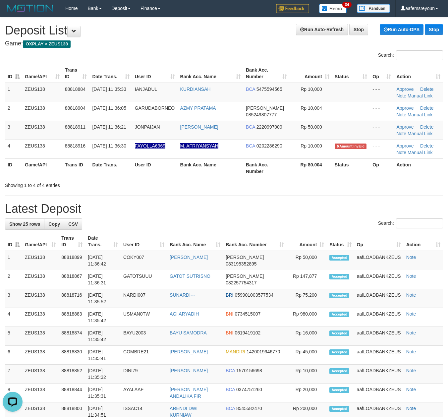
drag, startPoint x: 264, startPoint y: 199, endPoint x: 352, endPoint y: 226, distance: 91.7
click at [267, 199] on div "**********" at bounding box center [224, 392] width 448 height 750
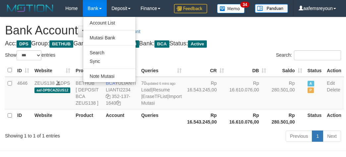
select select "***"
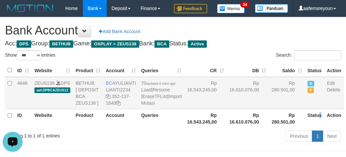
drag, startPoint x: 301, startPoint y: 151, endPoint x: 302, endPoint y: 142, distance: 9.7
click at [301, 128] on table "ID Website Product Account Queries CR [PERSON_NAME] Status Action 4646 ZEUS138 …" at bounding box center [174, 96] width 339 height 64
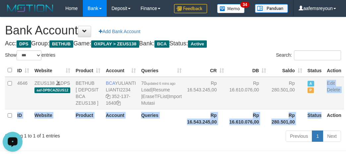
scroll to position [1, 0]
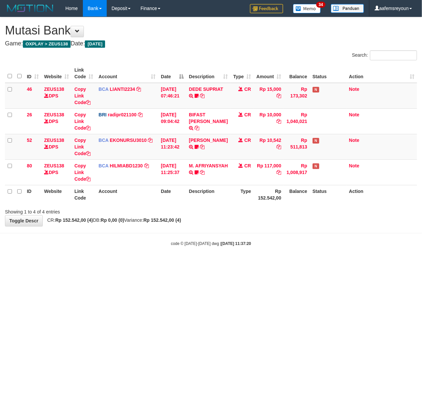
click at [266, 263] on html "Toggle navigation Home Bank Account List Mutasi Bank Search Sync Note Mutasi De…" at bounding box center [211, 131] width 422 height 263
drag, startPoint x: 269, startPoint y: 321, endPoint x: 124, endPoint y: 221, distance: 176.8
click at [270, 263] on html "Toggle navigation Home Bank Account List Mutasi Bank Search Sync Note Mutasi De…" at bounding box center [211, 131] width 422 height 263
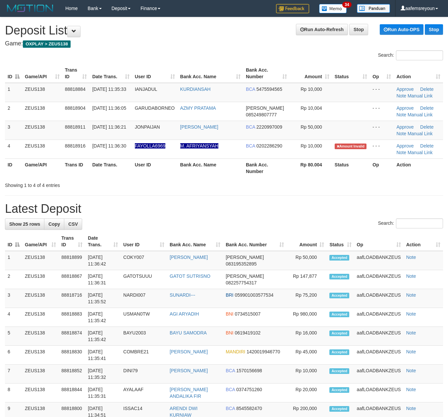
drag, startPoint x: 291, startPoint y: 193, endPoint x: 285, endPoint y: 197, distance: 7.4
click at [291, 193] on div "**********" at bounding box center [224, 392] width 448 height 750
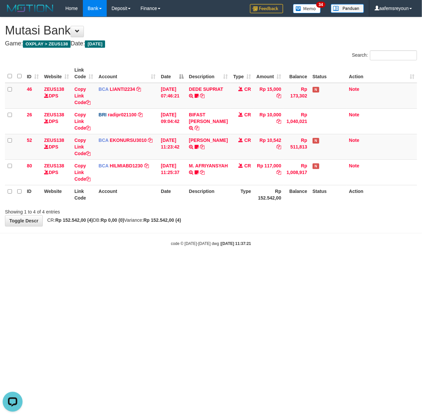
click at [125, 263] on html "Toggle navigation Home Bank Account List Mutasi Bank Search Sync Note Mutasi De…" at bounding box center [211, 131] width 422 height 263
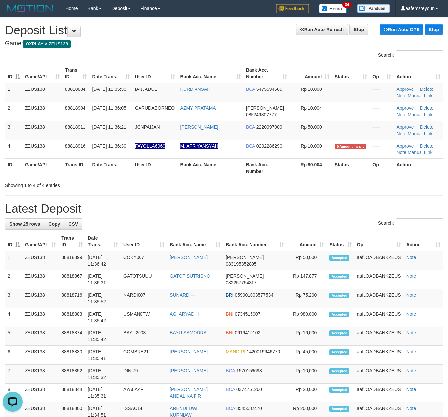
drag, startPoint x: 207, startPoint y: 209, endPoint x: 0, endPoint y: 155, distance: 213.9
click at [193, 205] on h1 "Latest Deposit" at bounding box center [224, 208] width 438 height 13
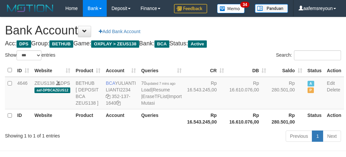
select select "***"
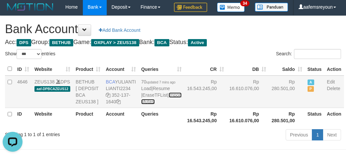
click at [145, 104] on link "Import Mutasi" at bounding box center [161, 98] width 40 height 12
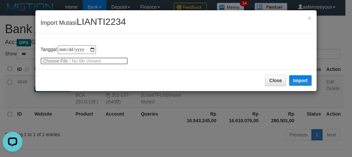
click at [54, 58] on input "file" at bounding box center [84, 60] width 88 height 7
type input "**********"
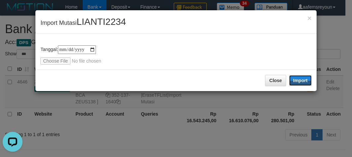
click at [305, 76] on button "Import" at bounding box center [300, 80] width 23 height 11
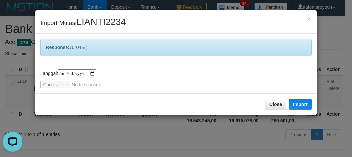
click at [174, 136] on div "**********" at bounding box center [176, 78] width 352 height 157
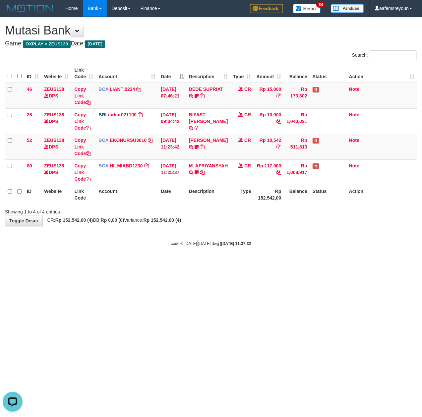
drag, startPoint x: 197, startPoint y: 298, endPoint x: 3, endPoint y: 275, distance: 196.1
click at [196, 263] on html "Toggle navigation Home Bank Account List Mutasi Bank Search Sync Note Mutasi De…" at bounding box center [211, 131] width 422 height 263
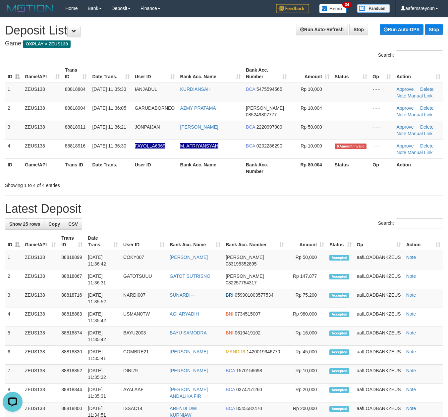
drag, startPoint x: 214, startPoint y: 207, endPoint x: 219, endPoint y: 209, distance: 5.6
click at [217, 208] on h1 "Latest Deposit" at bounding box center [224, 208] width 438 height 13
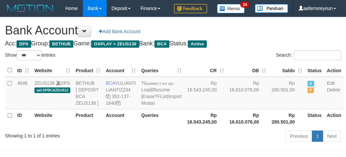
select select "***"
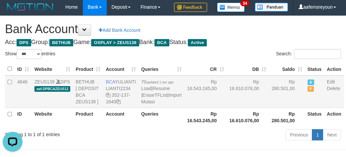
click at [227, 108] on td "Rp 16.610.076,00" at bounding box center [248, 92] width 42 height 32
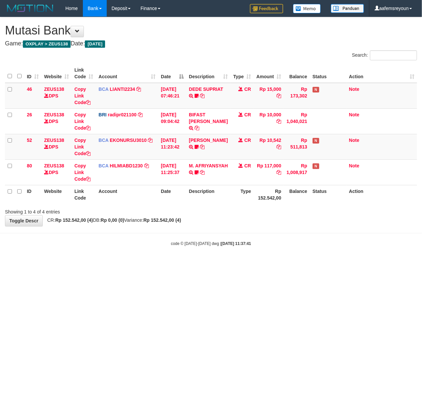
click at [201, 260] on body "Toggle navigation Home Bank Account List Mutasi Bank Search Sync Note Mutasi De…" at bounding box center [211, 131] width 422 height 263
drag, startPoint x: 201, startPoint y: 260, endPoint x: 210, endPoint y: 254, distance: 10.5
click at [203, 260] on body "Toggle navigation Home Bank Account List Mutasi Bank Search Sync Note Mutasi De…" at bounding box center [211, 131] width 422 height 263
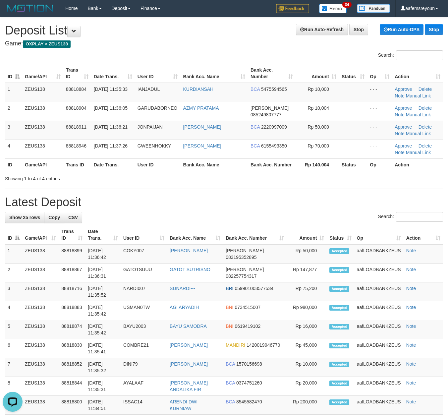
drag, startPoint x: 248, startPoint y: 177, endPoint x: 279, endPoint y: 187, distance: 32.1
click at [257, 181] on div "Showing 1 to 4 of 4 entries" at bounding box center [224, 177] width 448 height 9
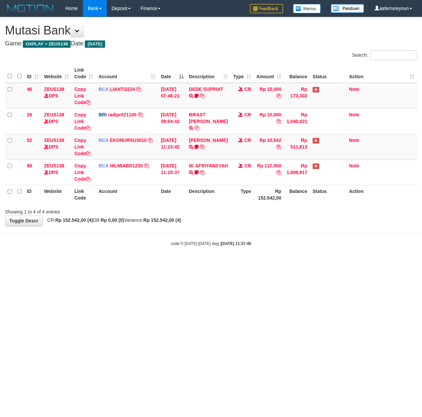
click at [215, 260] on html "Toggle navigation Home Bank Account List Mutasi Bank Search Sync Note Mutasi De…" at bounding box center [211, 131] width 422 height 263
drag, startPoint x: 320, startPoint y: 266, endPoint x: 329, endPoint y: 276, distance: 13.4
click at [323, 263] on html "Toggle navigation Home Bank Account List Mutasi Bank Search Sync Note Mutasi De…" at bounding box center [211, 131] width 422 height 263
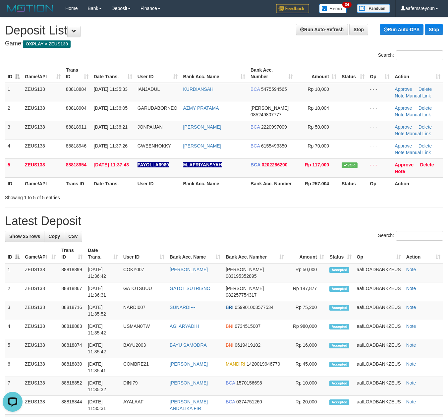
drag, startPoint x: 243, startPoint y: 199, endPoint x: 268, endPoint y: 205, distance: 25.5
click at [256, 203] on div "**********" at bounding box center [224, 398] width 448 height 762
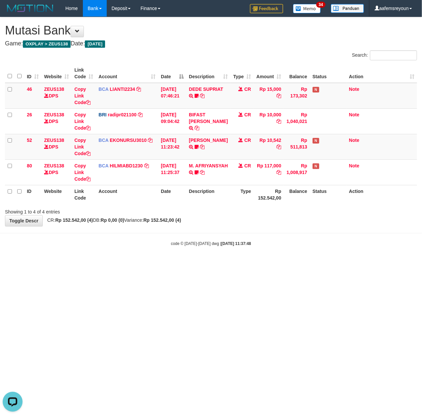
click at [202, 263] on html "Toggle navigation Home Bank Account List Mutasi Bank Search Sync Note Mutasi De…" at bounding box center [211, 131] width 422 height 263
click at [200, 263] on html "Toggle navigation Home Bank Account List Mutasi Bank Search Sync Note Mutasi De…" at bounding box center [211, 131] width 422 height 263
click at [160, 261] on body "Toggle navigation Home Bank Account List Mutasi Bank Search Sync Note Mutasi De…" at bounding box center [211, 131] width 422 height 263
drag, startPoint x: 145, startPoint y: 268, endPoint x: 140, endPoint y: 263, distance: 6.8
click at [141, 263] on html "Toggle navigation Home Bank Account List Mutasi Bank Search Sync Note Mutasi De…" at bounding box center [211, 131] width 422 height 263
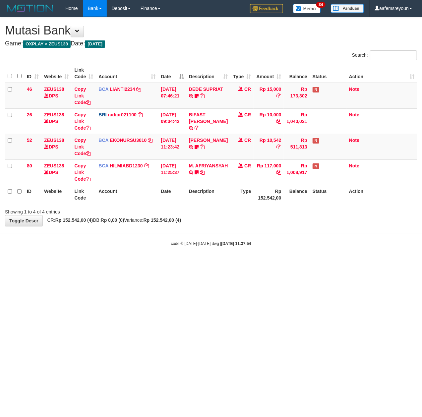
click at [136, 263] on html "Toggle navigation Home Bank Account List Mutasi Bank Search Sync Note Mutasi De…" at bounding box center [211, 131] width 422 height 263
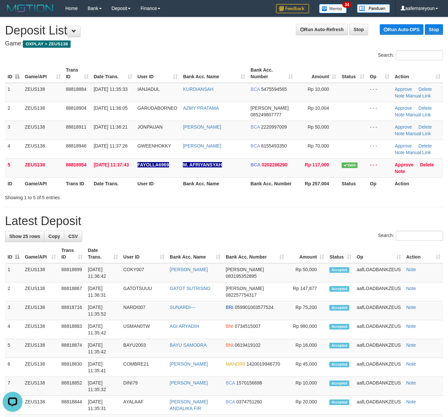
drag, startPoint x: 219, startPoint y: 222, endPoint x: 451, endPoint y: 249, distance: 234.1
click at [225, 224] on h1 "Latest Deposit" at bounding box center [224, 220] width 438 height 13
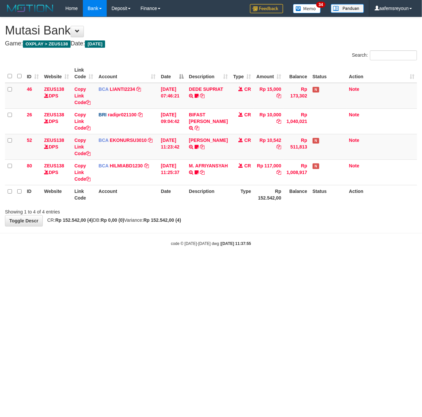
click at [136, 263] on html "Toggle navigation Home Bank Account List Mutasi Bank Search Sync Note Mutasi De…" at bounding box center [211, 131] width 422 height 263
drag, startPoint x: 0, startPoint y: 0, endPoint x: 135, endPoint y: 269, distance: 301.3
click at [135, 263] on html "Toggle navigation Home Bank Account List Mutasi Bank Search Sync Note Mutasi De…" at bounding box center [211, 131] width 422 height 263
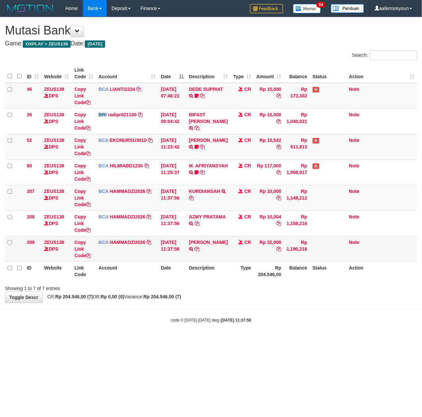
drag, startPoint x: 215, startPoint y: 247, endPoint x: 216, endPoint y: 252, distance: 5.5
click at [215, 250] on td "DEDDY GENOLA TRSF E-BANKING CR 3009/FTSCY/WS95271 32000.00DEDDY GENOLA" at bounding box center [208, 249] width 44 height 26
click at [199, 249] on icon at bounding box center [196, 248] width 5 height 5
drag, startPoint x: 184, startPoint y: 289, endPoint x: 139, endPoint y: 279, distance: 45.9
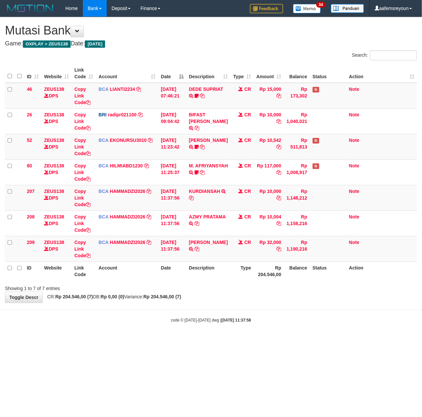
click at [161, 284] on div "Showing 1 to 7 of 7 entries" at bounding box center [211, 286] width 422 height 9
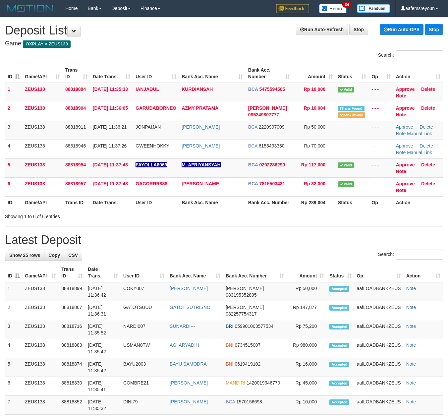
drag, startPoint x: 279, startPoint y: 223, endPoint x: 283, endPoint y: 224, distance: 4.5
click at [283, 220] on div "Showing 1 to 6 of 6 entries" at bounding box center [224, 214] width 448 height 9
click at [277, 242] on div "**********" at bounding box center [224, 407] width 448 height 781
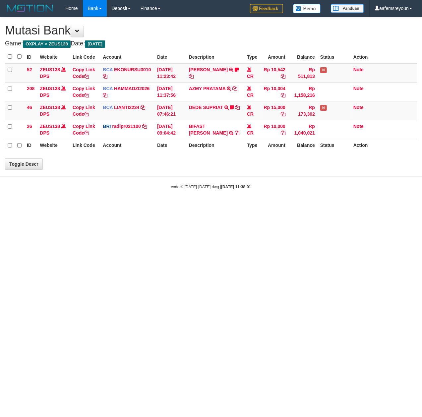
click at [211, 206] on html "Toggle navigation Home Bank Account List Mutasi Bank Search Sync Note Mutasi De…" at bounding box center [211, 103] width 422 height 206
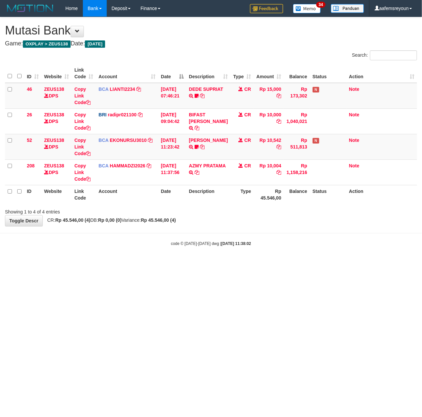
click at [232, 236] on body "Toggle navigation Home Bank Account List Mutasi Bank Search Sync Note Mutasi De…" at bounding box center [211, 131] width 422 height 263
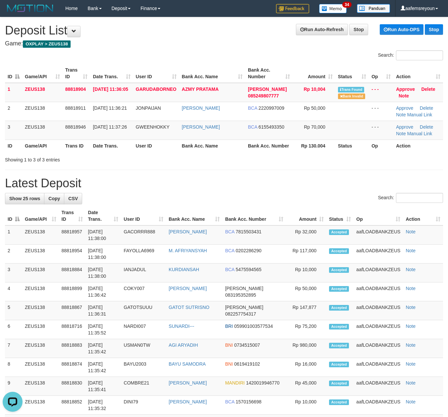
drag, startPoint x: 313, startPoint y: 164, endPoint x: 453, endPoint y: 186, distance: 142.2
click at [317, 163] on div "Showing 1 to 3 of 3 entries" at bounding box center [224, 158] width 448 height 9
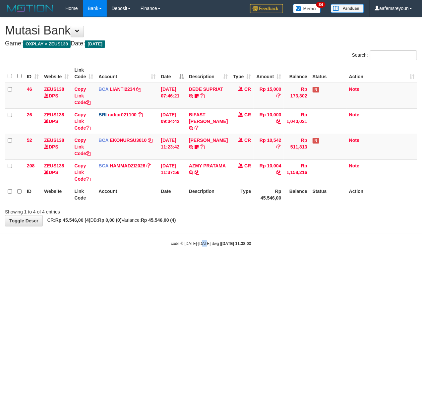
click at [202, 263] on html "Toggle navigation Home Bank Account List Mutasi Bank Search Sync Note Mutasi De…" at bounding box center [211, 131] width 422 height 263
drag, startPoint x: 218, startPoint y: 269, endPoint x: 215, endPoint y: 314, distance: 44.8
click at [215, 263] on html "Toggle navigation Home Bank Account List Mutasi Bank Search Sync Note Mutasi De…" at bounding box center [211, 131] width 422 height 263
click at [220, 263] on html "Toggle navigation Home Bank Account List Mutasi Bank Search Sync Note Mutasi De…" at bounding box center [211, 131] width 422 height 263
click at [301, 195] on th "Balance" at bounding box center [297, 194] width 26 height 19
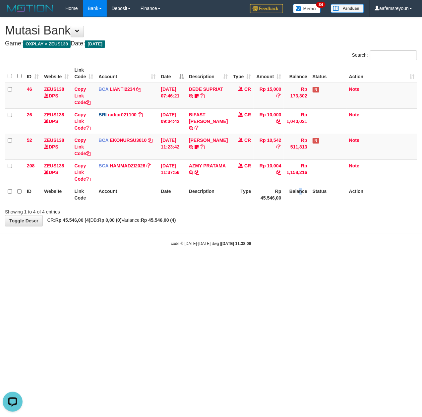
click at [294, 199] on th "Balance" at bounding box center [297, 194] width 26 height 19
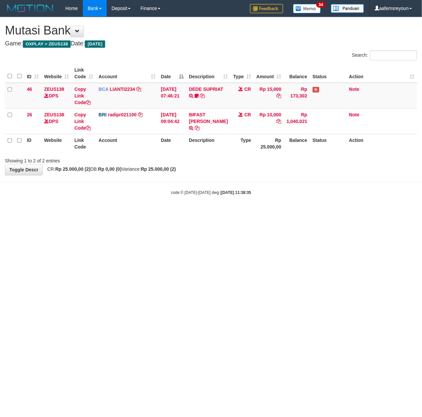
click at [256, 207] on body "Toggle navigation Home Bank Account List Mutasi Bank Search Sync Note Mutasi De…" at bounding box center [211, 106] width 422 height 212
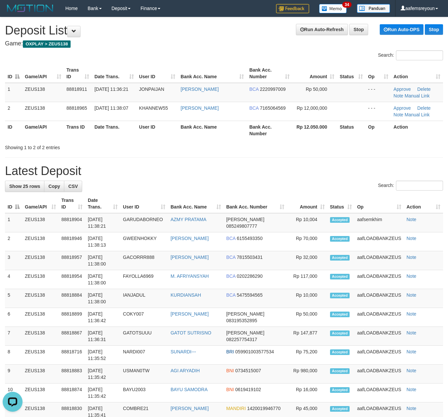
click at [248, 145] on div "Showing 1 to 2 of 2 entries" at bounding box center [224, 145] width 448 height 9
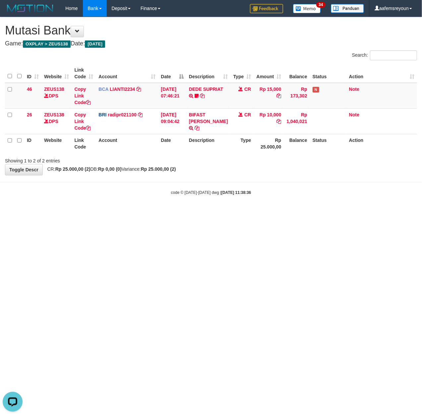
click at [203, 212] on html "Toggle navigation Home Bank Account List Mutasi Bank Search Sync Note Mutasi De…" at bounding box center [211, 106] width 422 height 212
click at [273, 212] on html "Toggle navigation Home Bank Account List Mutasi Bank Search Sync Note Mutasi De…" at bounding box center [211, 106] width 422 height 212
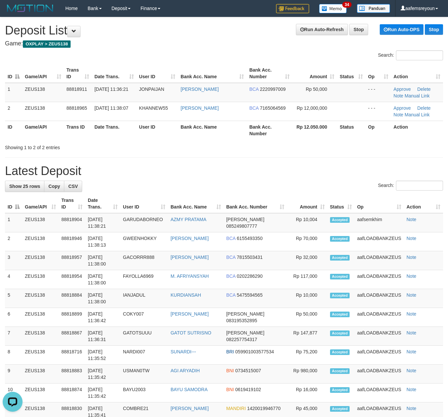
drag, startPoint x: 262, startPoint y: 160, endPoint x: 11, endPoint y: 221, distance: 257.7
click at [261, 160] on div "**********" at bounding box center [224, 373] width 448 height 712
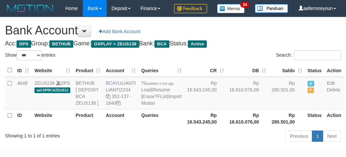
select select "***"
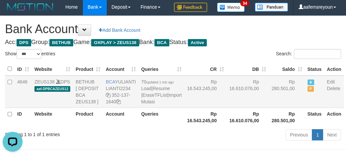
click at [305, 108] on td "A P" at bounding box center [315, 92] width 20 height 32
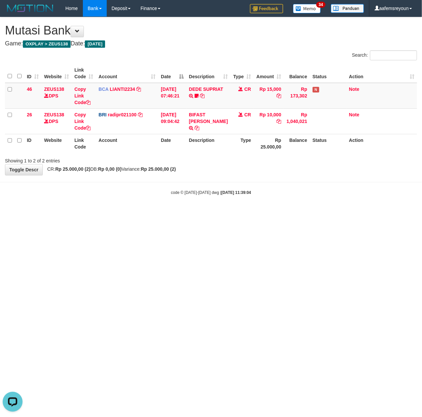
drag, startPoint x: 238, startPoint y: 180, endPoint x: 239, endPoint y: 194, distance: 13.9
click at [239, 180] on body "Toggle navigation Home Bank Account List Mutasi Bank Search Sync Note Mutasi De…" at bounding box center [211, 106] width 422 height 212
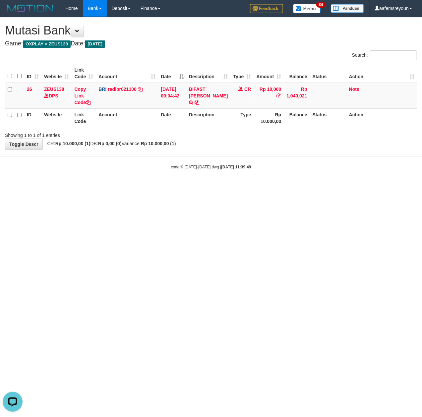
click at [266, 186] on html "Toggle navigation Home Bank Account List Mutasi Bank Search Sync Note Mutasi De…" at bounding box center [211, 93] width 422 height 186
click at [198, 186] on html "Toggle navigation Home Bank Account List Mutasi Bank Search Sync Note Mutasi De…" at bounding box center [211, 93] width 422 height 186
click at [140, 186] on html "Toggle navigation Home Bank Account List Mutasi Bank Search Sync Note Mutasi De…" at bounding box center [211, 93] width 422 height 186
drag, startPoint x: 247, startPoint y: 204, endPoint x: 2, endPoint y: 167, distance: 247.8
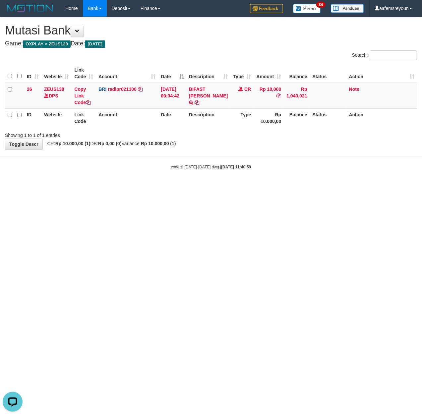
click at [247, 186] on html "Toggle navigation Home Bank Account List Mutasi Bank Search Sync Note Mutasi De…" at bounding box center [211, 93] width 422 height 186
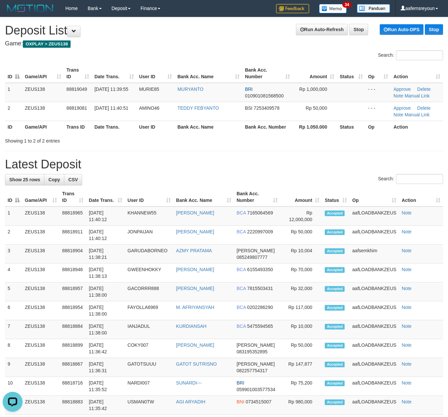
click at [277, 136] on div "Showing 1 to 2 of 2 entries" at bounding box center [224, 139] width 448 height 9
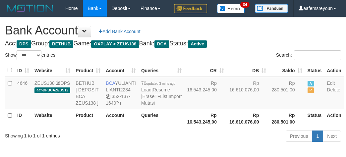
select select "***"
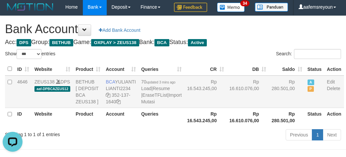
click at [227, 108] on td "Rp 16.610.076,00" at bounding box center [248, 92] width 42 height 32
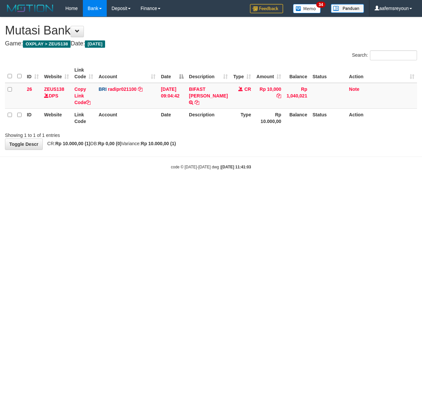
click at [223, 186] on html "Toggle navigation Home Bank Account List Mutasi Bank Search Sync Note Mutasi De…" at bounding box center [211, 93] width 422 height 186
click at [255, 186] on html "Toggle navigation Home Bank Account List Mutasi Bank Search Sync Note Mutasi De…" at bounding box center [211, 93] width 422 height 186
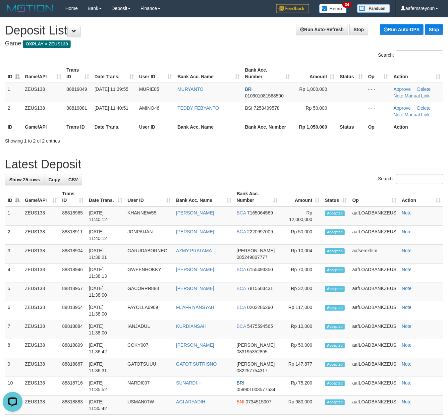
click at [170, 145] on div "**********" at bounding box center [224, 369] width 448 height 705
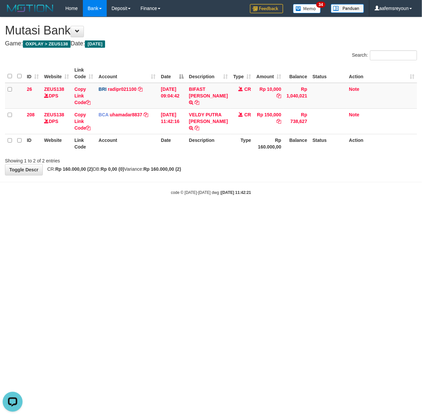
drag, startPoint x: 191, startPoint y: 217, endPoint x: 0, endPoint y: 160, distance: 199.4
click at [186, 212] on html "Toggle navigation Home Bank Account List Mutasi Bank Search Sync Note Mutasi De…" at bounding box center [211, 106] width 422 height 212
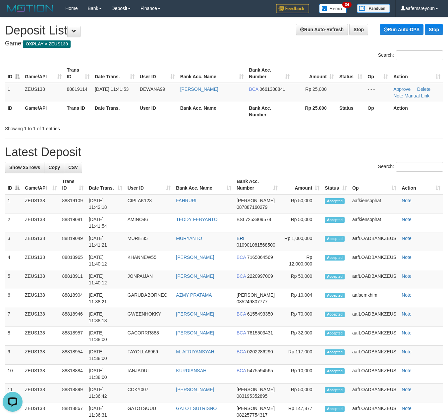
click at [233, 116] on th "Bank Acc. Name" at bounding box center [212, 111] width 69 height 19
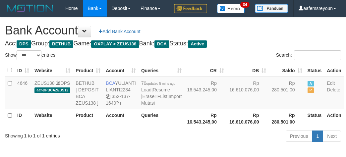
select select "***"
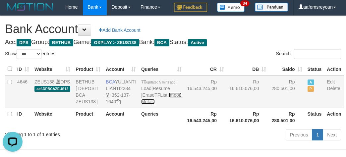
click at [142, 104] on link "Import Mutasi" at bounding box center [161, 98] width 40 height 12
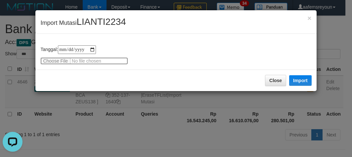
click at [55, 63] on input "file" at bounding box center [84, 60] width 88 height 7
type input "**********"
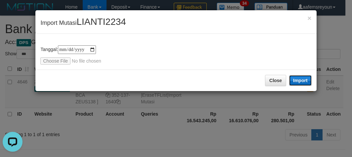
click at [302, 81] on button "Import" at bounding box center [300, 80] width 23 height 11
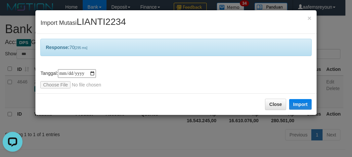
click at [207, 136] on div "**********" at bounding box center [176, 78] width 352 height 157
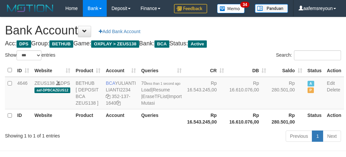
select select "***"
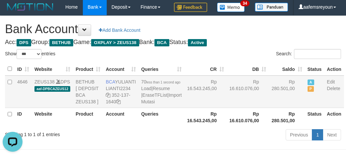
drag, startPoint x: 200, startPoint y: 109, endPoint x: 192, endPoint y: 109, distance: 8.0
click at [200, 108] on td "Rp 16.543.245,00" at bounding box center [205, 92] width 42 height 32
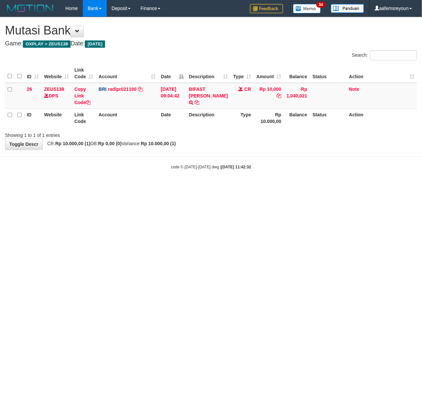
click at [224, 186] on html "Toggle navigation Home Bank Account List Mutasi Bank Search Sync Note Mutasi De…" at bounding box center [211, 93] width 422 height 186
click at [240, 186] on html "Toggle navigation Home Bank Account List Mutasi Bank Search Sync Note Mutasi De…" at bounding box center [211, 93] width 422 height 186
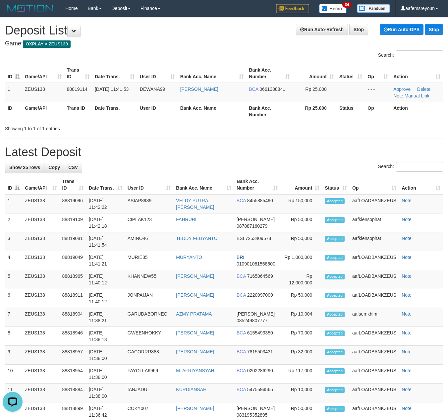
click at [258, 125] on div "Showing 1 to 1 of 1 entries" at bounding box center [224, 127] width 448 height 9
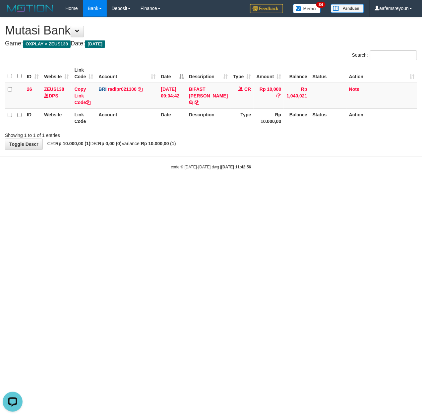
click at [307, 186] on html "Toggle navigation Home Bank Account List Mutasi Bank Search Sync Note Mutasi De…" at bounding box center [211, 93] width 422 height 186
click at [296, 186] on html "Toggle navigation Home Bank Account List Mutasi Bank Search Sync Note Mutasi De…" at bounding box center [211, 93] width 422 height 186
click at [288, 186] on html "Toggle navigation Home Bank Account List Mutasi Bank Search Sync Note Mutasi De…" at bounding box center [211, 93] width 422 height 186
click at [193, 186] on html "Toggle navigation Home Bank Account List Mutasi Bank Search Sync Note Mutasi De…" at bounding box center [211, 93] width 422 height 186
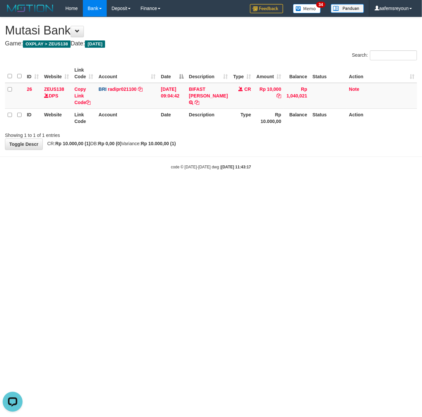
click at [262, 186] on html "Toggle navigation Home Bank Account List Mutasi Bank Search Sync Note Mutasi De…" at bounding box center [211, 93] width 422 height 186
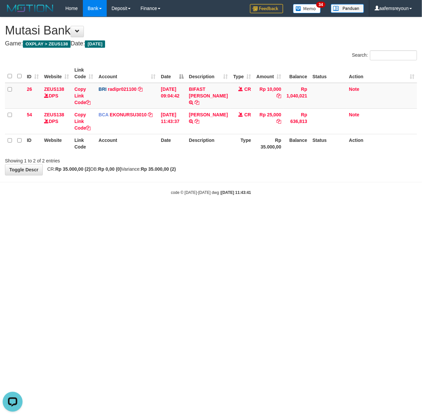
click at [217, 212] on html "Toggle navigation Home Bank Account List Mutasi Bank Search Sync Note Mutasi De…" at bounding box center [211, 106] width 422 height 212
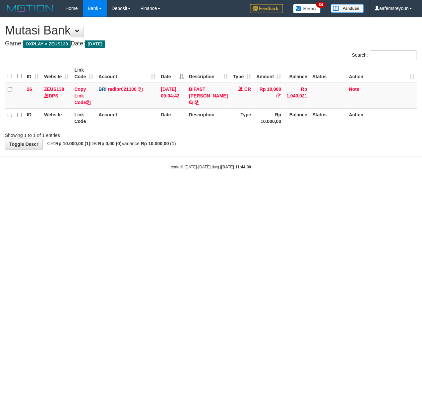
click at [293, 186] on html "Toggle navigation Home Bank Account List Mutasi Bank Search Sync Note Mutasi De…" at bounding box center [211, 93] width 422 height 186
click at [199, 186] on html "Toggle navigation Home Bank Account List Mutasi Bank Search Sync Note Mutasi De…" at bounding box center [211, 93] width 422 height 186
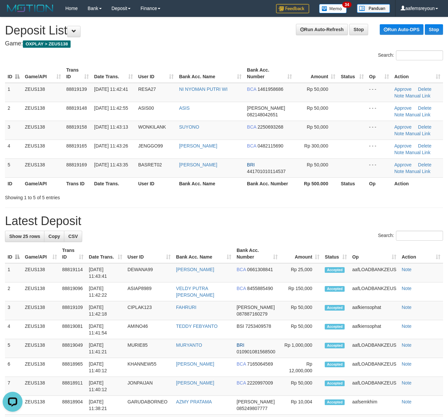
drag, startPoint x: 245, startPoint y: 208, endPoint x: 452, endPoint y: 222, distance: 207.1
click at [253, 210] on div "**********" at bounding box center [224, 398] width 448 height 762
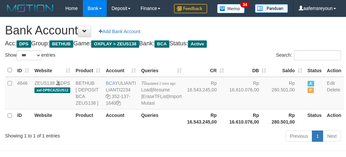
select select "***"
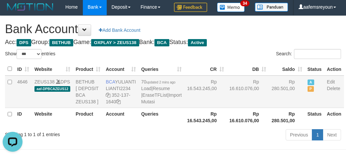
click at [184, 108] on td "Rp 16.543.245,00" at bounding box center [205, 92] width 42 height 32
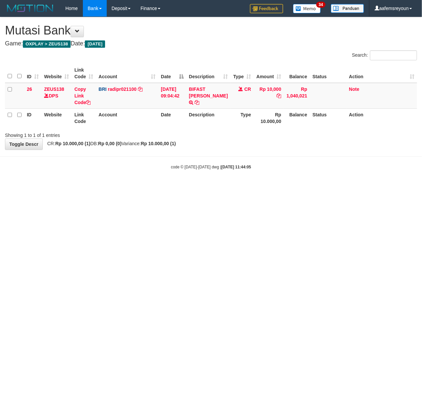
drag, startPoint x: 212, startPoint y: 312, endPoint x: 199, endPoint y: 311, distance: 13.0
click at [203, 186] on html "Toggle navigation Home Bank Account List Mutasi Bank Search Sync Note Mutasi De…" at bounding box center [211, 93] width 422 height 186
click at [200, 186] on html "Toggle navigation Home Bank Account List Mutasi Bank Search Sync Note Mutasi De…" at bounding box center [211, 93] width 422 height 186
click at [115, 186] on html "Toggle navigation Home Bank Account List Mutasi Bank Search Sync Note Mutasi De…" at bounding box center [211, 93] width 422 height 186
click at [212, 186] on html "Toggle navigation Home Bank Account List Mutasi Bank Search Sync Note Mutasi De…" at bounding box center [211, 93] width 422 height 186
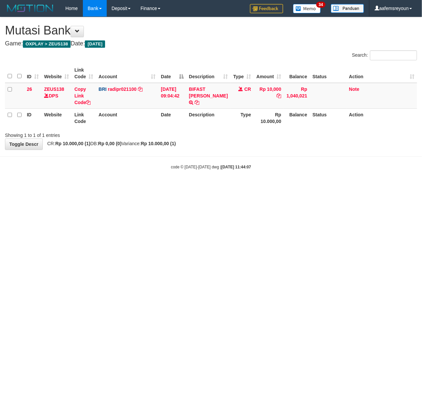
drag, startPoint x: 130, startPoint y: 248, endPoint x: 1, endPoint y: 243, distance: 129.3
click at [129, 186] on html "Toggle navigation Home Bank Account List Mutasi Bank Search Sync Note Mutasi De…" at bounding box center [211, 93] width 422 height 186
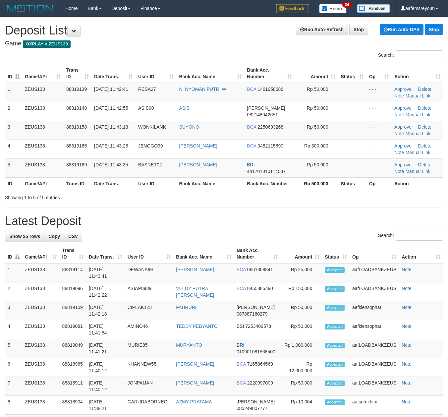
drag, startPoint x: 279, startPoint y: 210, endPoint x: 284, endPoint y: 211, distance: 4.7
click at [280, 209] on div "**********" at bounding box center [224, 398] width 448 height 762
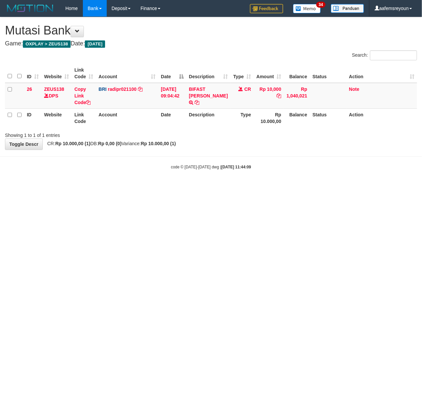
click at [223, 186] on html "Toggle navigation Home Bank Account List Mutasi Bank Search Sync Note Mutasi De…" at bounding box center [211, 93] width 422 height 186
click at [289, 186] on html "Toggle navigation Home Bank Account List Mutasi Bank Search Sync Note Mutasi De…" at bounding box center [211, 93] width 422 height 186
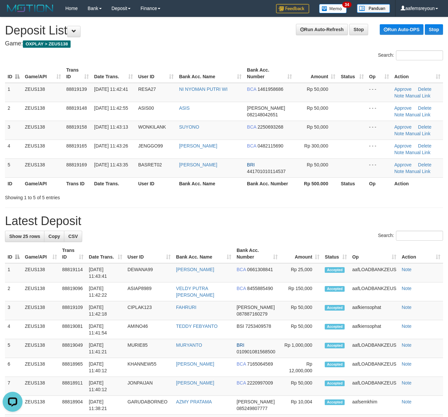
drag, startPoint x: 217, startPoint y: 226, endPoint x: 452, endPoint y: 233, distance: 235.3
click at [220, 226] on h1 "Latest Deposit" at bounding box center [224, 220] width 438 height 13
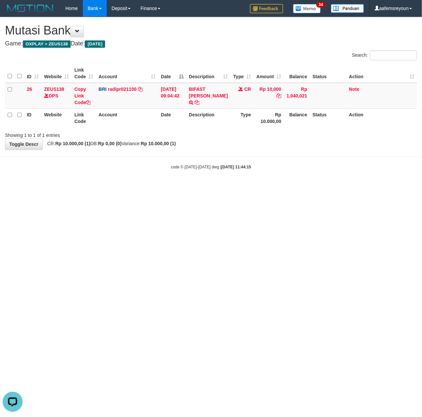
drag, startPoint x: 221, startPoint y: 261, endPoint x: 218, endPoint y: 263, distance: 3.6
click at [220, 186] on html "Toggle navigation Home Bank Account List Mutasi Bank Search Sync Note Mutasi De…" at bounding box center [211, 93] width 422 height 186
drag, startPoint x: 0, startPoint y: 0, endPoint x: 220, endPoint y: 261, distance: 341.3
click at [220, 186] on html "Toggle navigation Home Bank Account List Mutasi Bank Search Sync Note Mutasi De…" at bounding box center [211, 93] width 422 height 186
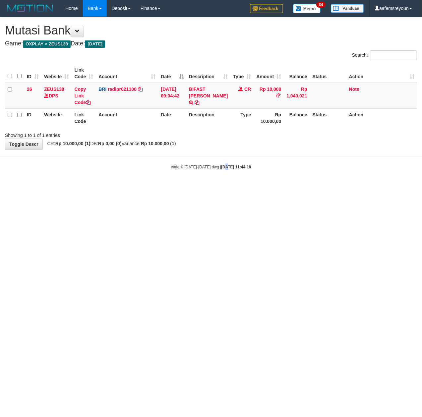
click at [220, 186] on html "Toggle navigation Home Bank Account List Mutasi Bank Search Sync Note Mutasi De…" at bounding box center [211, 93] width 422 height 186
click at [219, 186] on html "Toggle navigation Home Bank Account List Mutasi Bank Search Sync Note Mutasi De…" at bounding box center [211, 93] width 422 height 186
drag, startPoint x: 224, startPoint y: 264, endPoint x: 228, endPoint y: 265, distance: 4.2
click at [223, 186] on html "Toggle navigation Home Bank Account List Mutasi Bank Search Sync Note Mutasi De…" at bounding box center [211, 93] width 422 height 186
drag, startPoint x: 219, startPoint y: 300, endPoint x: 225, endPoint y: 301, distance: 5.7
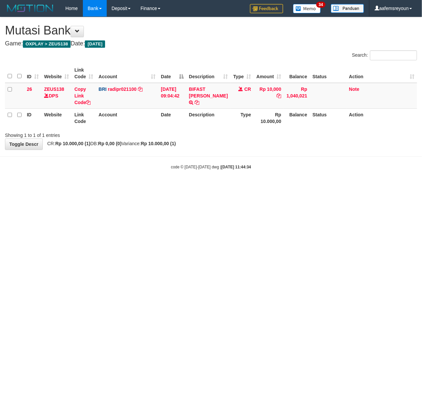
click at [219, 186] on html "Toggle navigation Home Bank Account List Mutasi Bank Search Sync Note Mutasi De…" at bounding box center [211, 93] width 422 height 186
click at [227, 186] on html "Toggle navigation Home Bank Account List Mutasi Bank Search Sync Note Mutasi De…" at bounding box center [211, 93] width 422 height 186
drag, startPoint x: 74, startPoint y: 236, endPoint x: 1, endPoint y: 239, distance: 73.6
click at [74, 186] on html "Toggle navigation Home Bank Account List Mutasi Bank Search Sync Note Mutasi De…" at bounding box center [211, 93] width 422 height 186
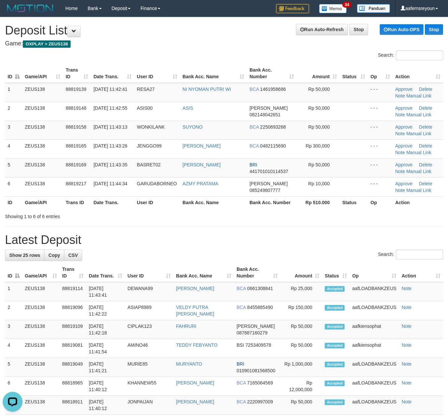
drag, startPoint x: 294, startPoint y: 240, endPoint x: 305, endPoint y: 239, distance: 10.6
click at [295, 240] on h1 "Latest Deposit" at bounding box center [224, 239] width 438 height 13
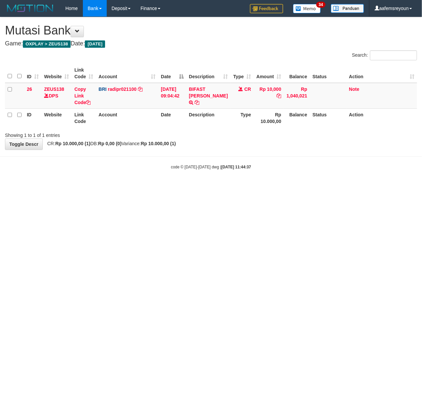
click at [19, 186] on html "Toggle navigation Home Bank Account List Mutasi Bank Search Sync Note Mutasi De…" at bounding box center [211, 93] width 422 height 186
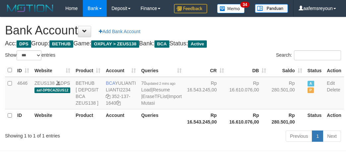
select select "***"
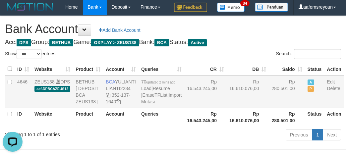
drag, startPoint x: 282, startPoint y: 118, endPoint x: 287, endPoint y: 118, distance: 5.3
click at [285, 108] on tr "4646 ZEUS138 DPS aaf-DPBCAZEUS12 BETHUB [ DEPOSIT BCA ZEUS138 ] BCA YULIANTI LI…" at bounding box center [174, 92] width 339 height 32
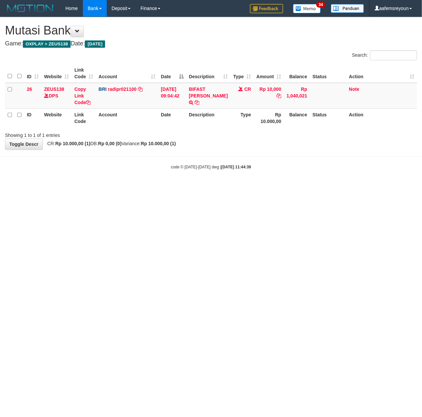
click at [222, 186] on html "Toggle navigation Home Bank Account List Mutasi Bank Search Sync Note Mutasi De…" at bounding box center [211, 93] width 422 height 186
click at [154, 186] on html "Toggle navigation Home Bank Account List Mutasi Bank Search Sync Note Mutasi De…" at bounding box center [211, 93] width 422 height 186
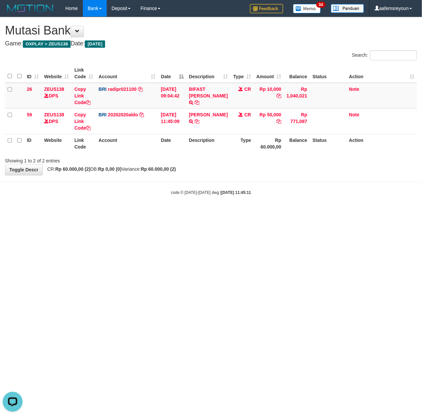
click at [113, 212] on html "Toggle navigation Home Bank Account List Mutasi Bank Search Sync Note Mutasi De…" at bounding box center [211, 106] width 422 height 212
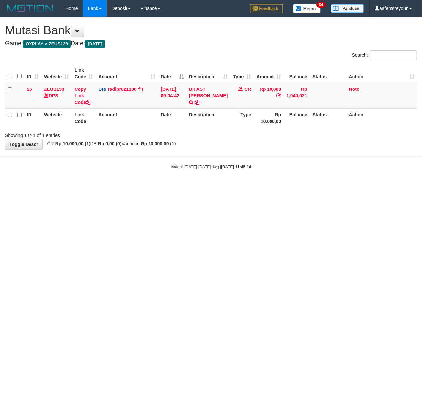
click at [168, 186] on html "Toggle navigation Home Bank Account List Mutasi Bank Search Sync Note Mutasi De…" at bounding box center [211, 93] width 422 height 186
click at [119, 186] on html "Toggle navigation Home Bank Account List Mutasi Bank Search Sync Note Mutasi De…" at bounding box center [211, 93] width 422 height 186
drag, startPoint x: 176, startPoint y: 235, endPoint x: 85, endPoint y: 235, distance: 91.4
click at [172, 186] on html "Toggle navigation Home Bank Account List Mutasi Bank Search Sync Note Mutasi De…" at bounding box center [211, 93] width 422 height 186
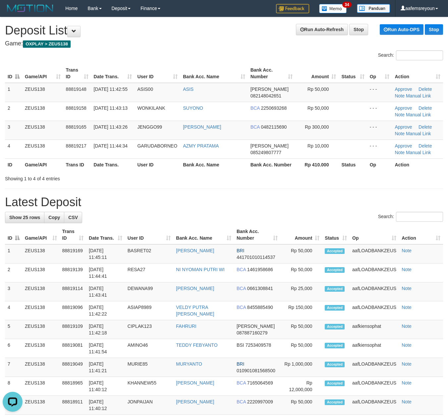
drag, startPoint x: 279, startPoint y: 205, endPoint x: 446, endPoint y: 211, distance: 167.4
click at [290, 205] on h1 "Latest Deposit" at bounding box center [224, 201] width 438 height 13
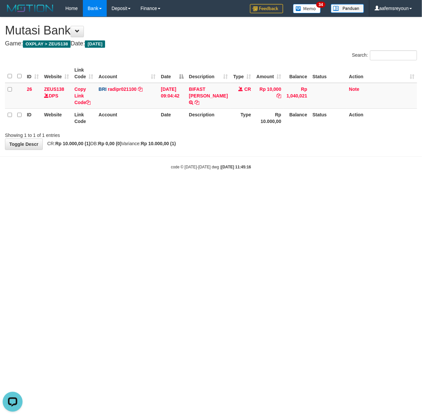
drag, startPoint x: 112, startPoint y: 227, endPoint x: 44, endPoint y: 219, distance: 68.7
click at [112, 186] on html "Toggle navigation Home Bank Account List Mutasi Bank Search Sync Note Mutasi De…" at bounding box center [211, 93] width 422 height 186
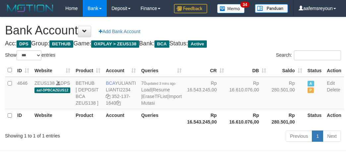
select select "***"
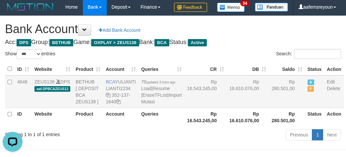
click at [227, 108] on td "Rp 16.610.076,00" at bounding box center [248, 92] width 42 height 32
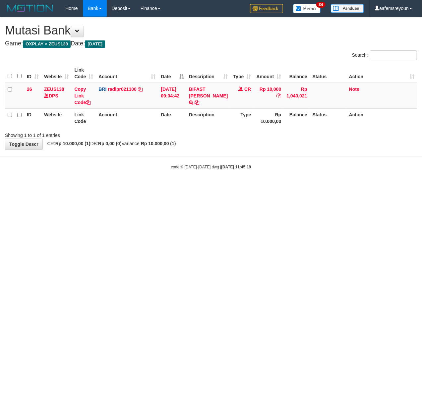
drag, startPoint x: 178, startPoint y: 215, endPoint x: 5, endPoint y: 211, distance: 173.6
click at [160, 186] on html "Toggle navigation Home Bank Account List Mutasi Bank Search Sync Note Mutasi De…" at bounding box center [211, 93] width 422 height 186
click at [186, 186] on html "Toggle navigation Home Bank Account List Mutasi Bank Search Sync Note Mutasi De…" at bounding box center [211, 93] width 422 height 186
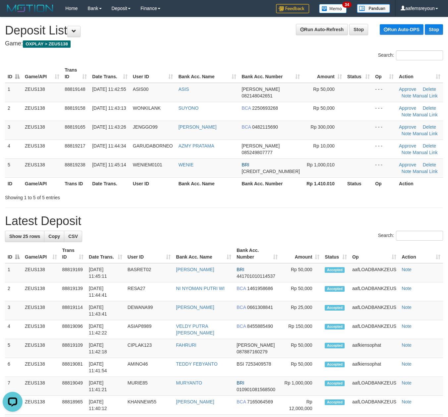
drag, startPoint x: 295, startPoint y: 211, endPoint x: 405, endPoint y: 218, distance: 110.2
click at [298, 211] on div "**********" at bounding box center [224, 398] width 448 height 762
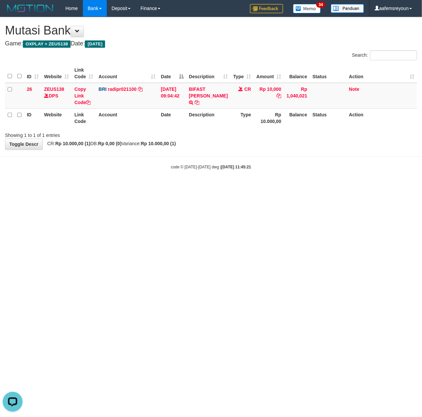
click at [325, 186] on html "Toggle navigation Home Bank Account List Mutasi Bank Search Sync Note Mutasi De…" at bounding box center [211, 93] width 422 height 186
click at [154, 186] on html "Toggle navigation Home Bank Account List Mutasi Bank Search Sync Note Mutasi De…" at bounding box center [211, 93] width 422 height 186
drag, startPoint x: 211, startPoint y: 234, endPoint x: 8, endPoint y: 229, distance: 203.1
click at [207, 186] on html "Toggle navigation Home Bank Account List Mutasi Bank Search Sync Note Mutasi De…" at bounding box center [211, 93] width 422 height 186
click at [259, 186] on html "Toggle navigation Home Bank Account List Mutasi Bank Search Sync Note Mutasi De…" at bounding box center [211, 93] width 422 height 186
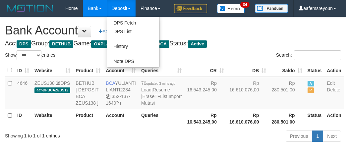
select select "***"
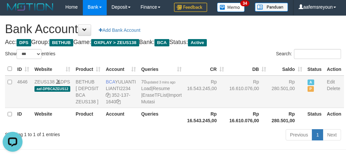
click at [227, 108] on td "Rp 16.610.076,00" at bounding box center [248, 92] width 42 height 32
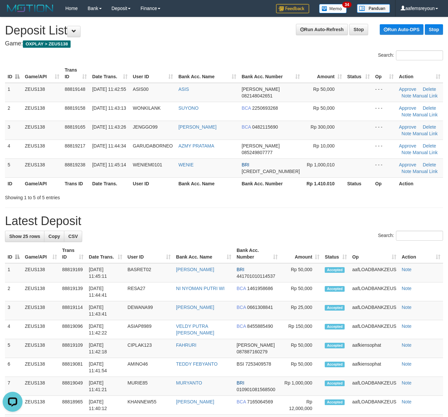
drag, startPoint x: 229, startPoint y: 198, endPoint x: 300, endPoint y: 209, distance: 71.7
click at [230, 198] on div "Showing 1 to 5 of 5 entries" at bounding box center [224, 195] width 448 height 9
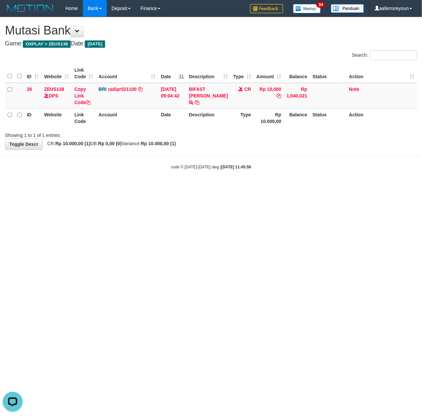
drag, startPoint x: 166, startPoint y: 297, endPoint x: 217, endPoint y: 305, distance: 51.6
click at [167, 186] on html "Toggle navigation Home Bank Account List Mutasi Bank Search Sync Note Mutasi De…" at bounding box center [211, 93] width 422 height 186
click at [192, 186] on html "Toggle navigation Home Bank Account List Mutasi Bank Search Sync Note Mutasi De…" at bounding box center [211, 93] width 422 height 186
click at [232, 186] on html "Toggle navigation Home Bank Account List Mutasi Bank Search Sync Note Mutasi De…" at bounding box center [211, 93] width 422 height 186
click at [246, 186] on html "Toggle navigation Home Bank Account List Mutasi Bank Search Sync Note Mutasi De…" at bounding box center [211, 93] width 422 height 186
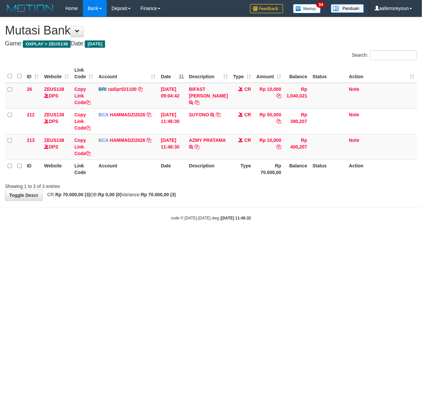
click at [245, 237] on html "Toggle navigation Home Bank Account List Mutasi Bank Search Sync Note Mutasi De…" at bounding box center [211, 118] width 422 height 237
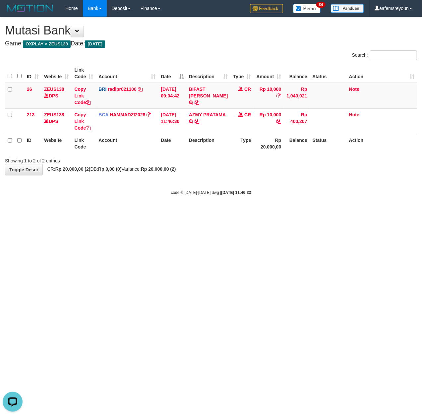
click at [174, 212] on html "Toggle navigation Home Bank Account List Mutasi Bank Search Sync Note Mutasi De…" at bounding box center [211, 106] width 422 height 212
